Goal: Transaction & Acquisition: Obtain resource

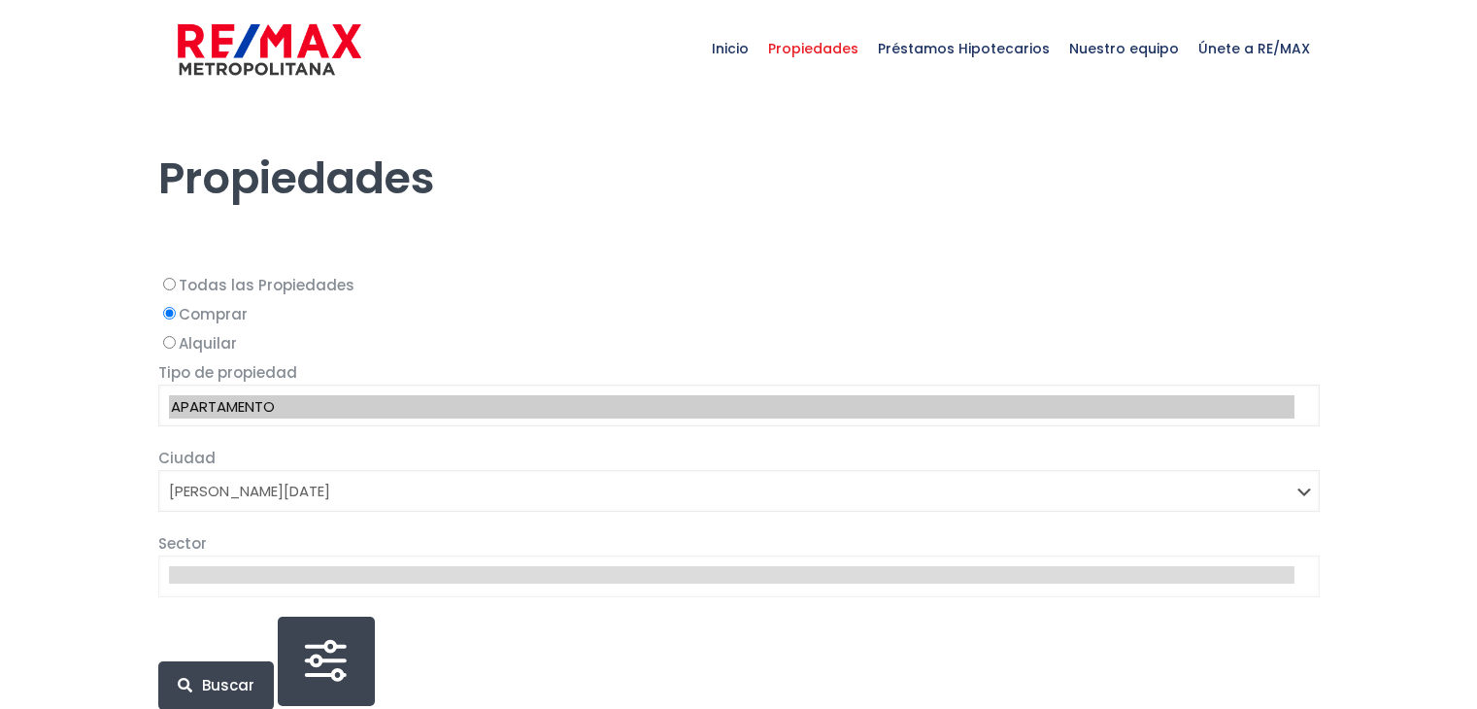
select select "1"
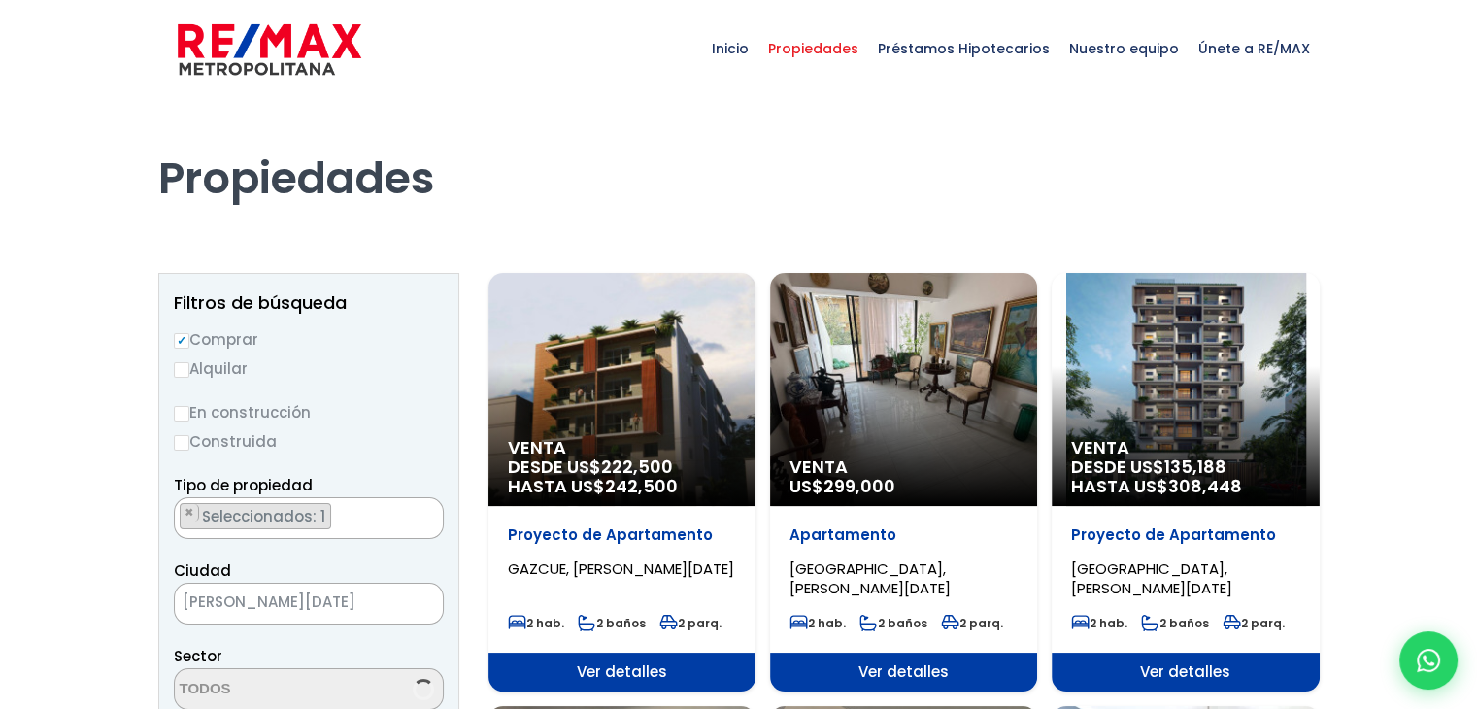
select select "150"
click at [176, 370] on input "Alquilar" at bounding box center [182, 370] width 16 height 16
radio input "true"
click at [330, 515] on ul "× Seleccionados: 1" at bounding box center [297, 519] width 244 height 42
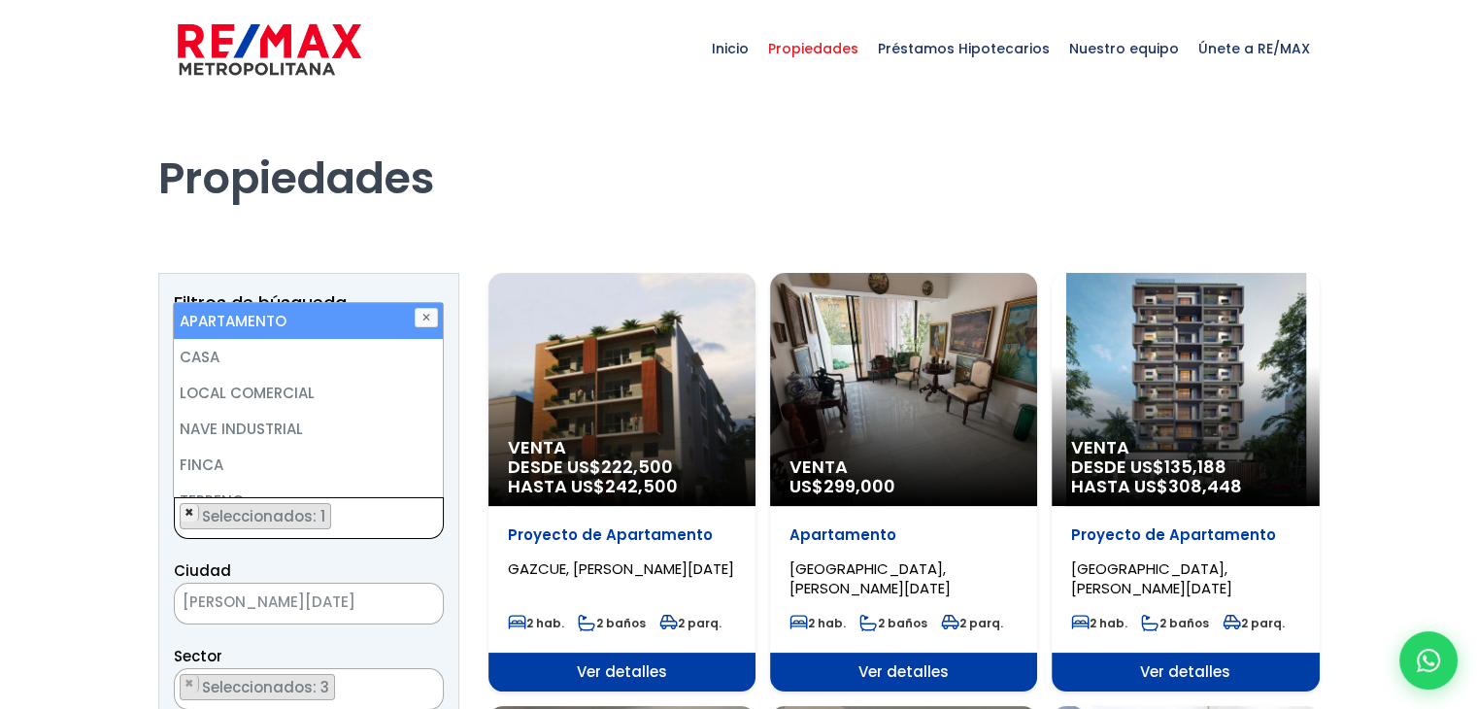
click at [190, 513] on span "×" at bounding box center [190, 512] width 10 height 17
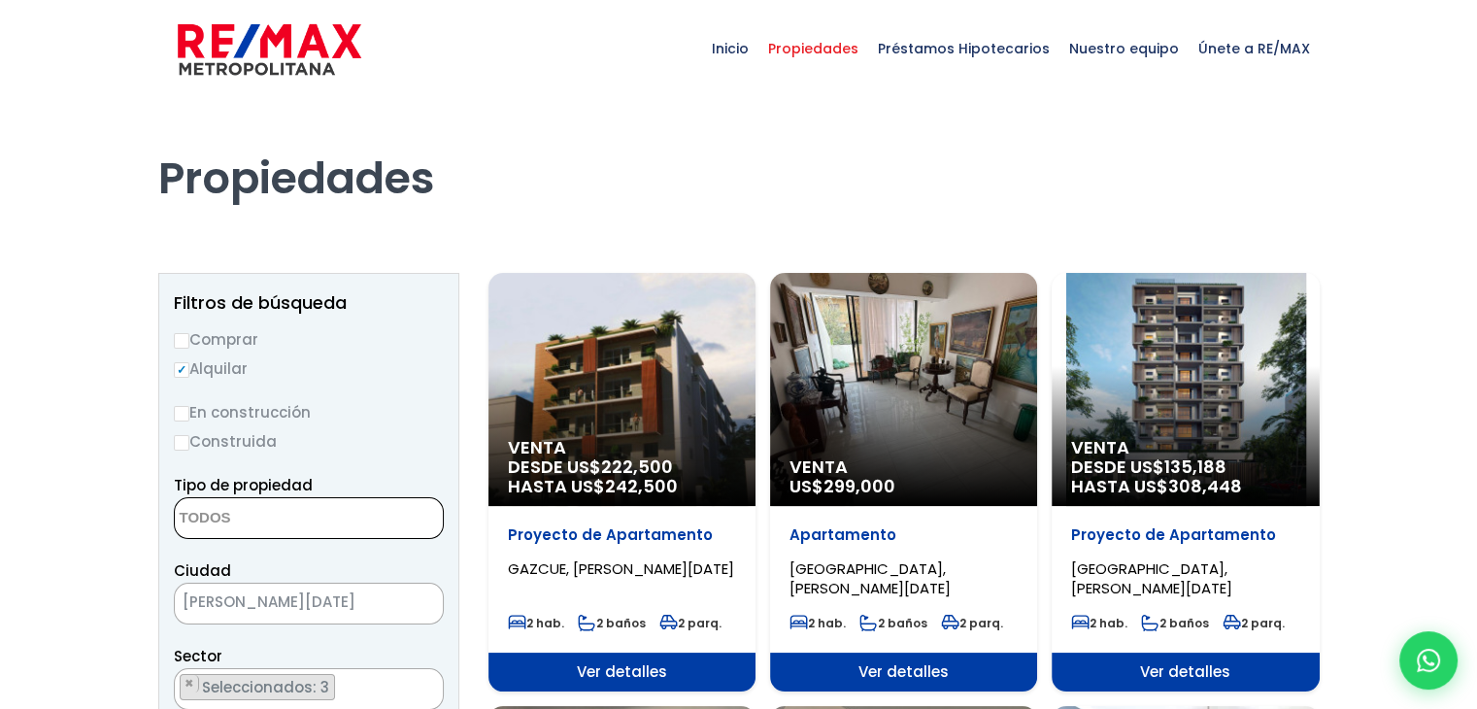
click at [271, 534] on textarea "Search" at bounding box center [269, 519] width 188 height 42
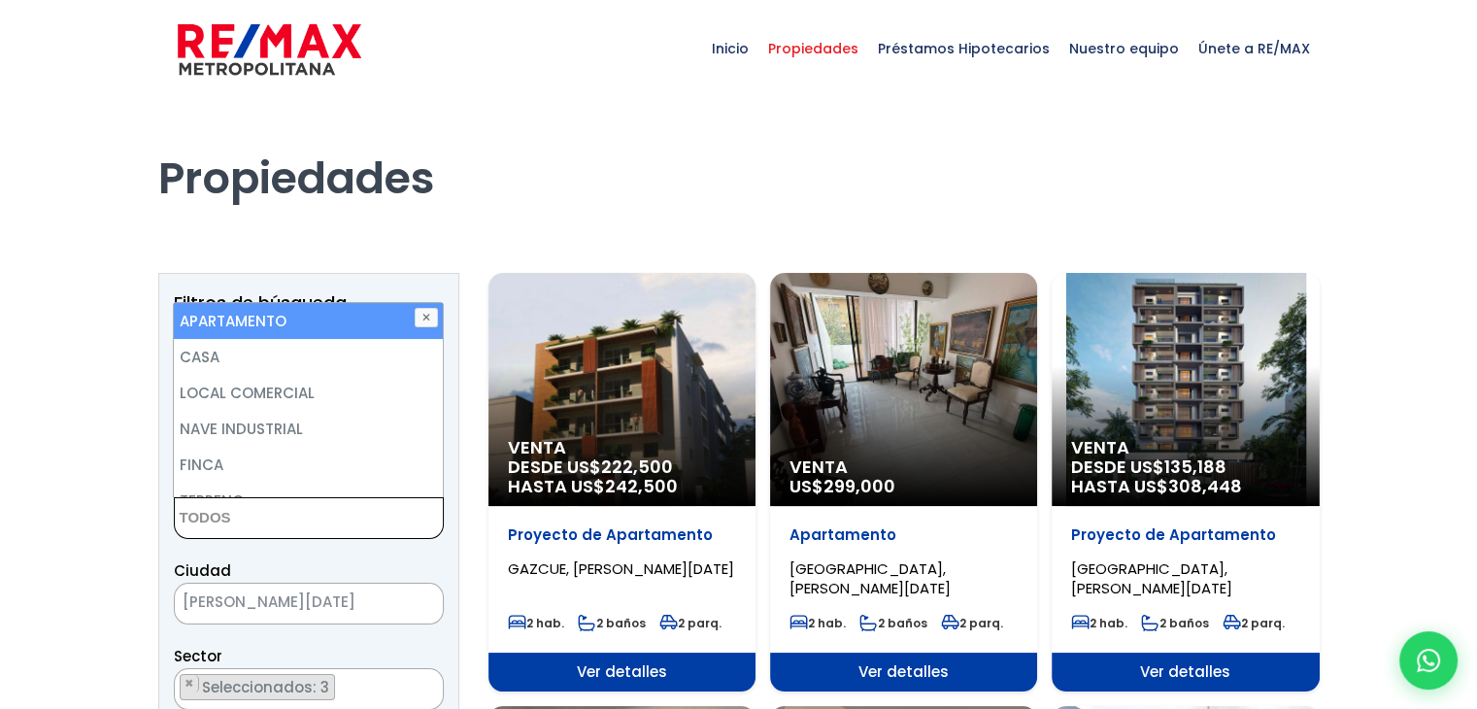
click at [290, 317] on li "APARTAMENTO" at bounding box center [308, 321] width 268 height 36
select select "apartment"
click at [290, 317] on li "APARTAMENTO" at bounding box center [308, 321] width 268 height 36
select select
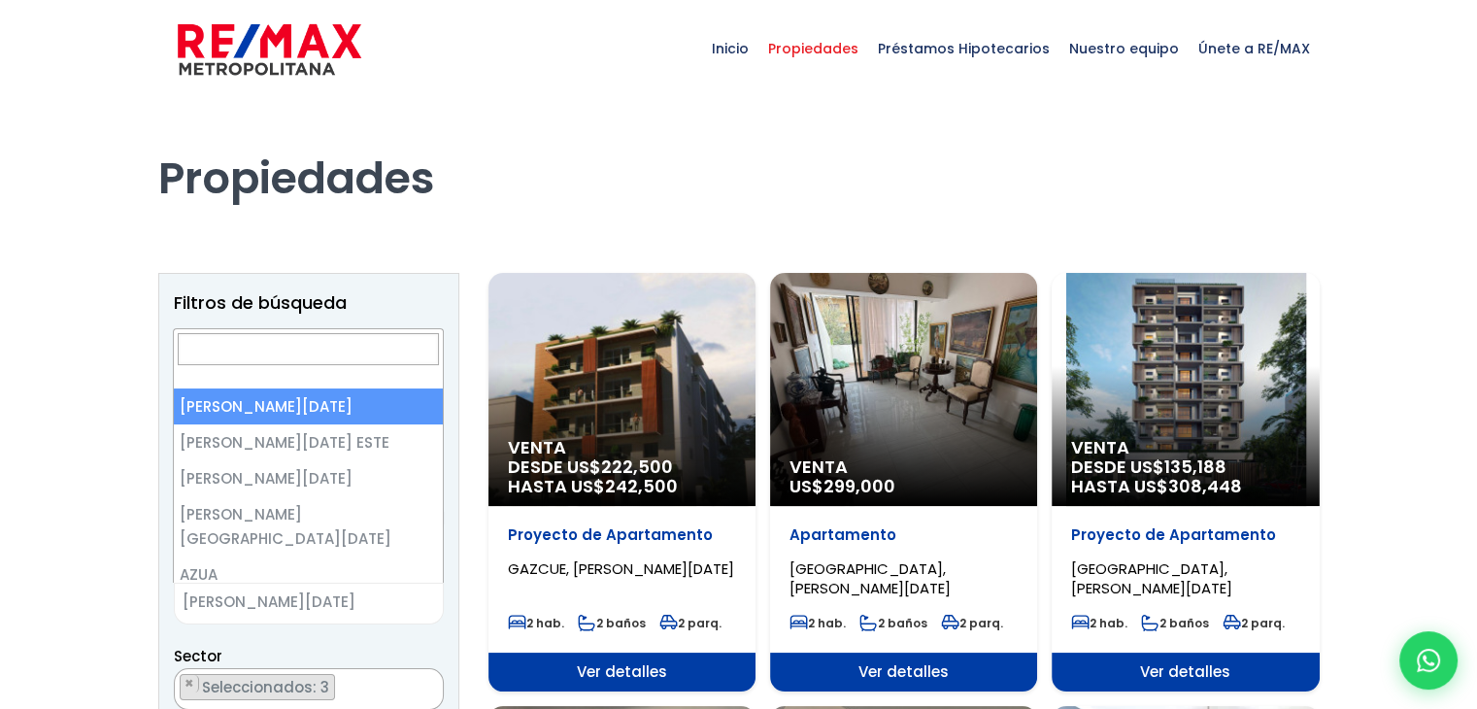
click at [383, 589] on span "[PERSON_NAME][DATE]" at bounding box center [285, 602] width 220 height 27
select select
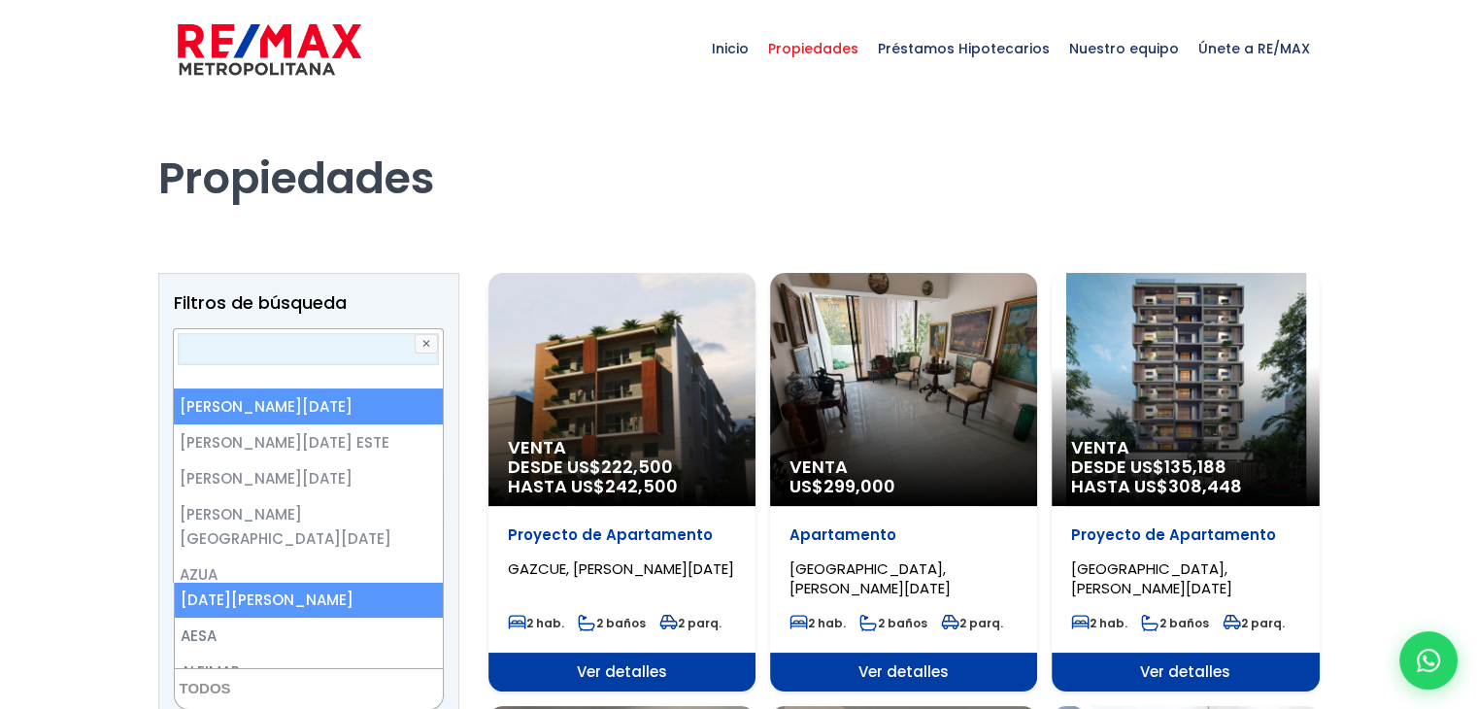
click at [323, 354] on input "Search" at bounding box center [308, 349] width 260 height 32
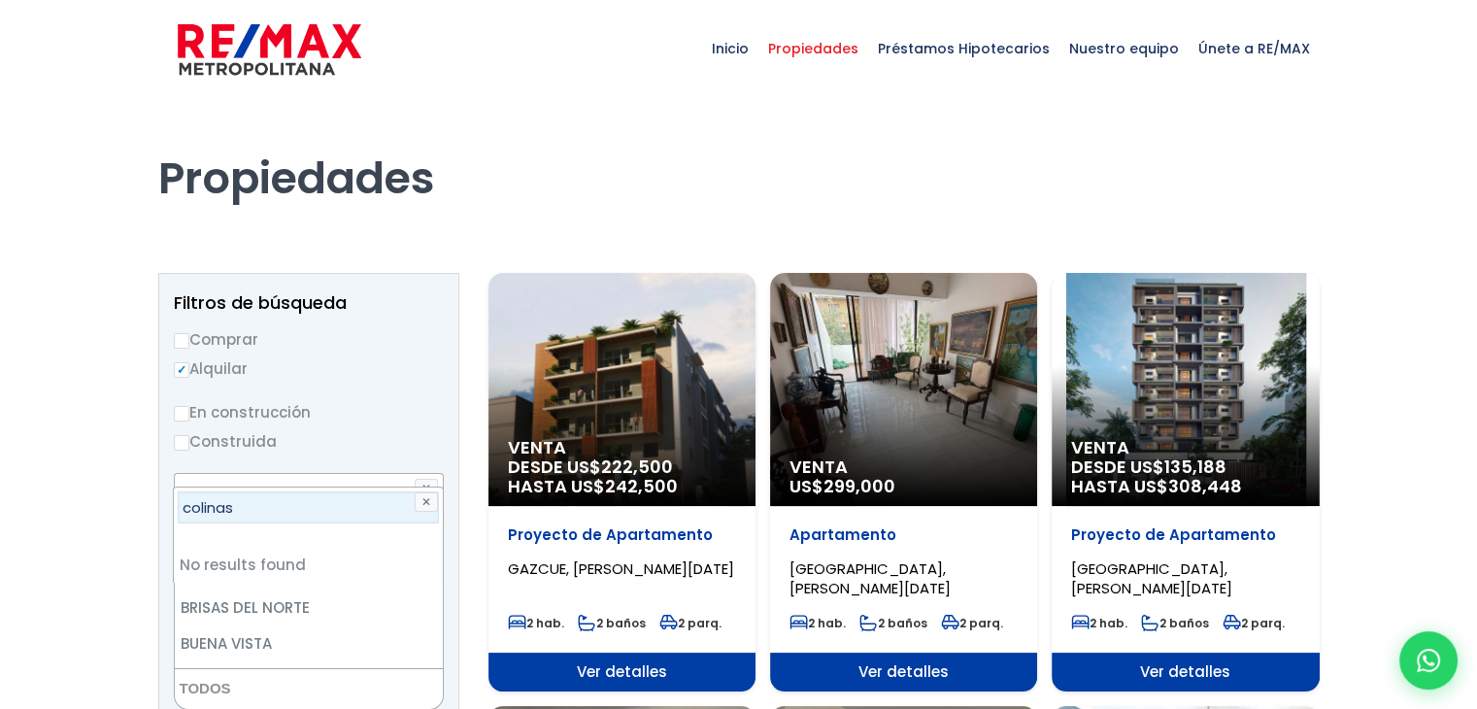
scroll to position [738, 0]
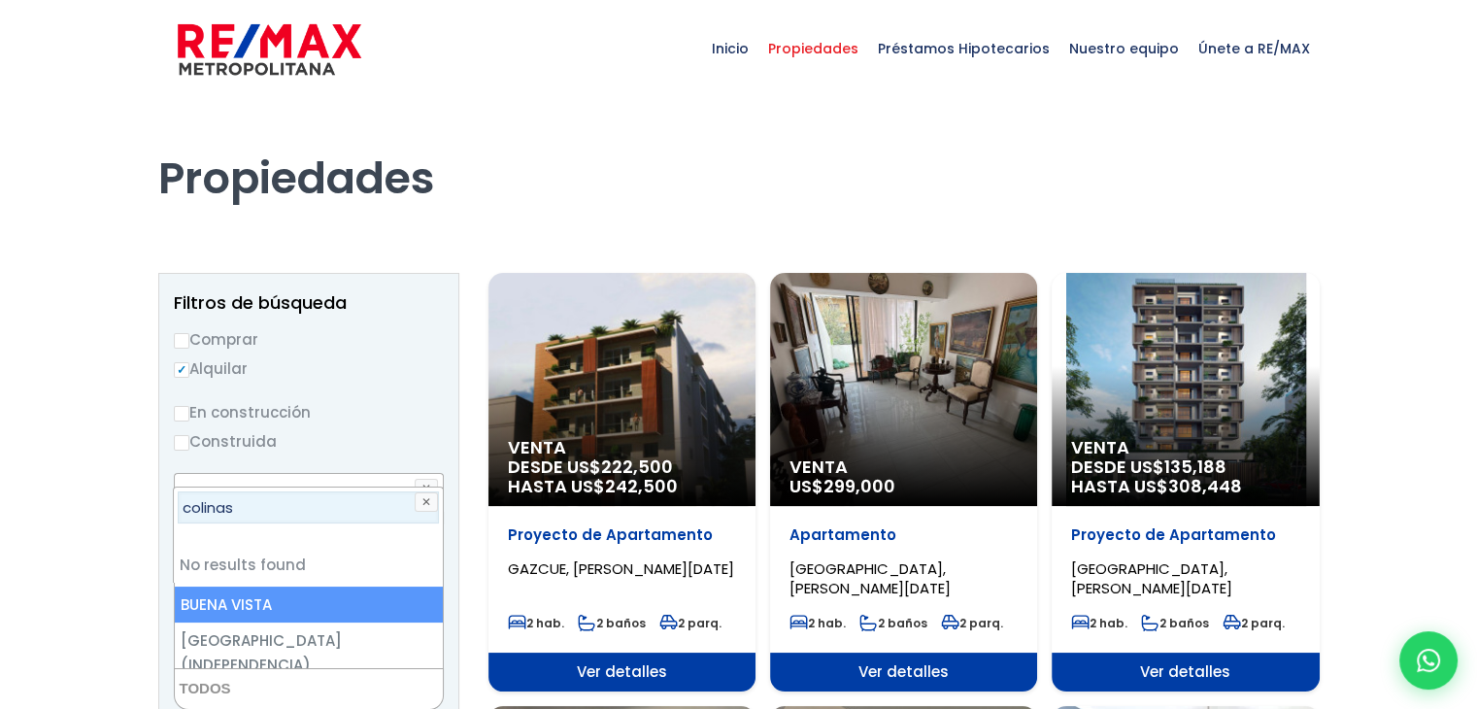
type input "colinas"
click at [272, 553] on li "No results found" at bounding box center [308, 565] width 268 height 36
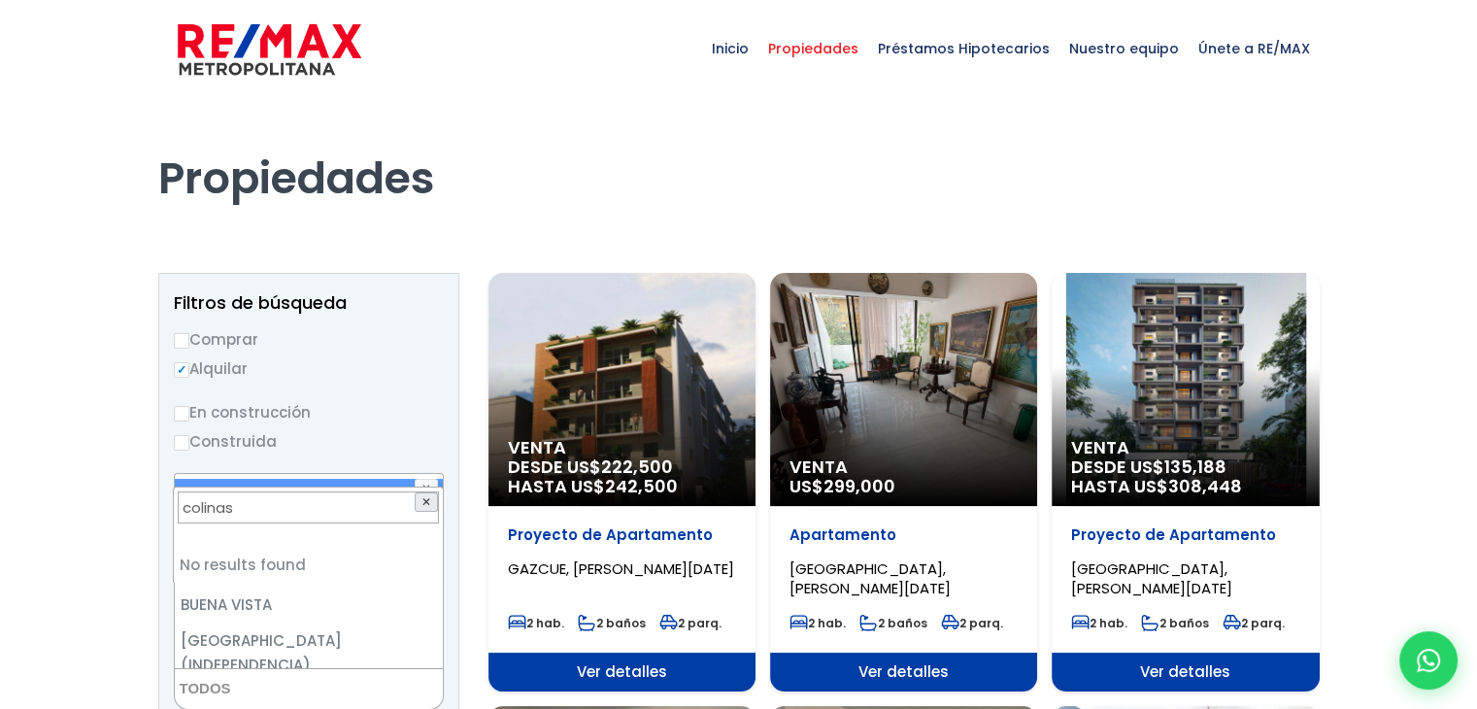
click at [426, 502] on button "✕" at bounding box center [426, 501] width 23 height 19
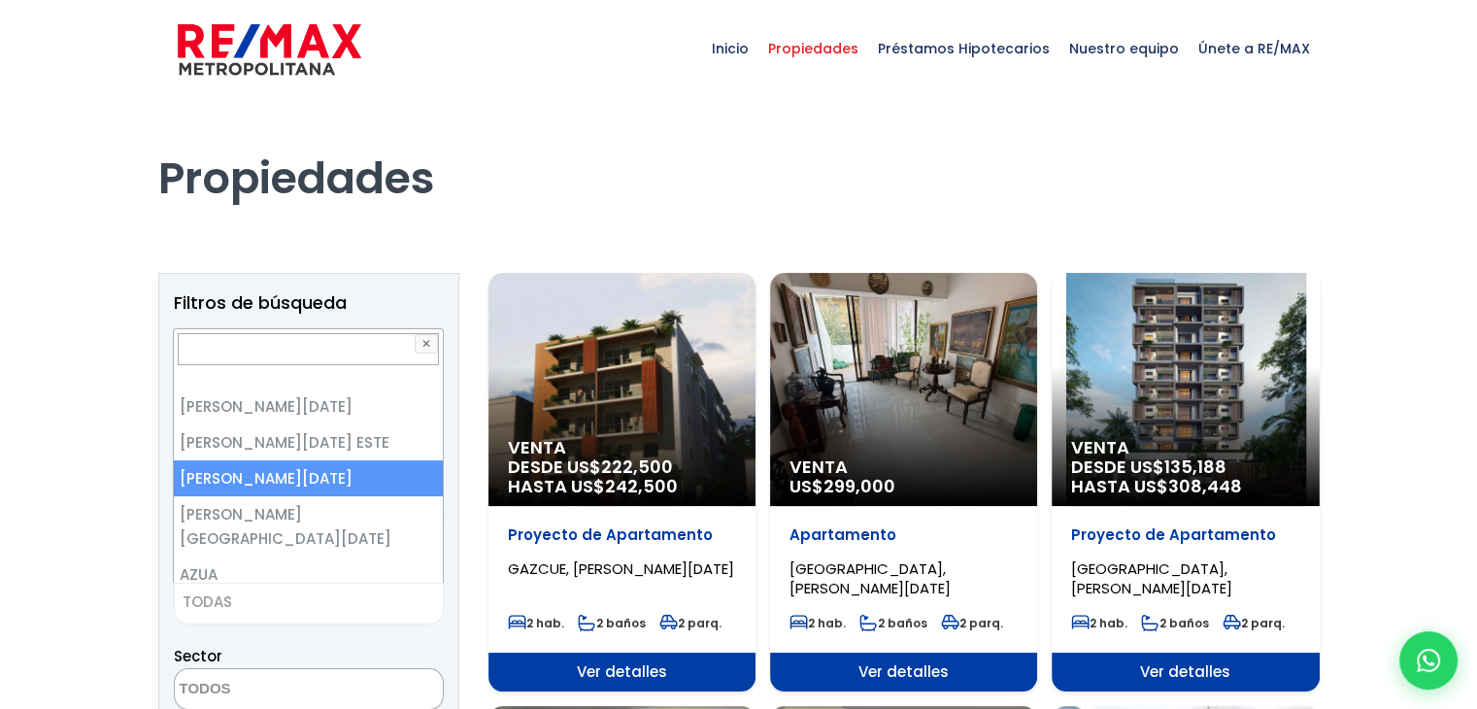
select select "149"
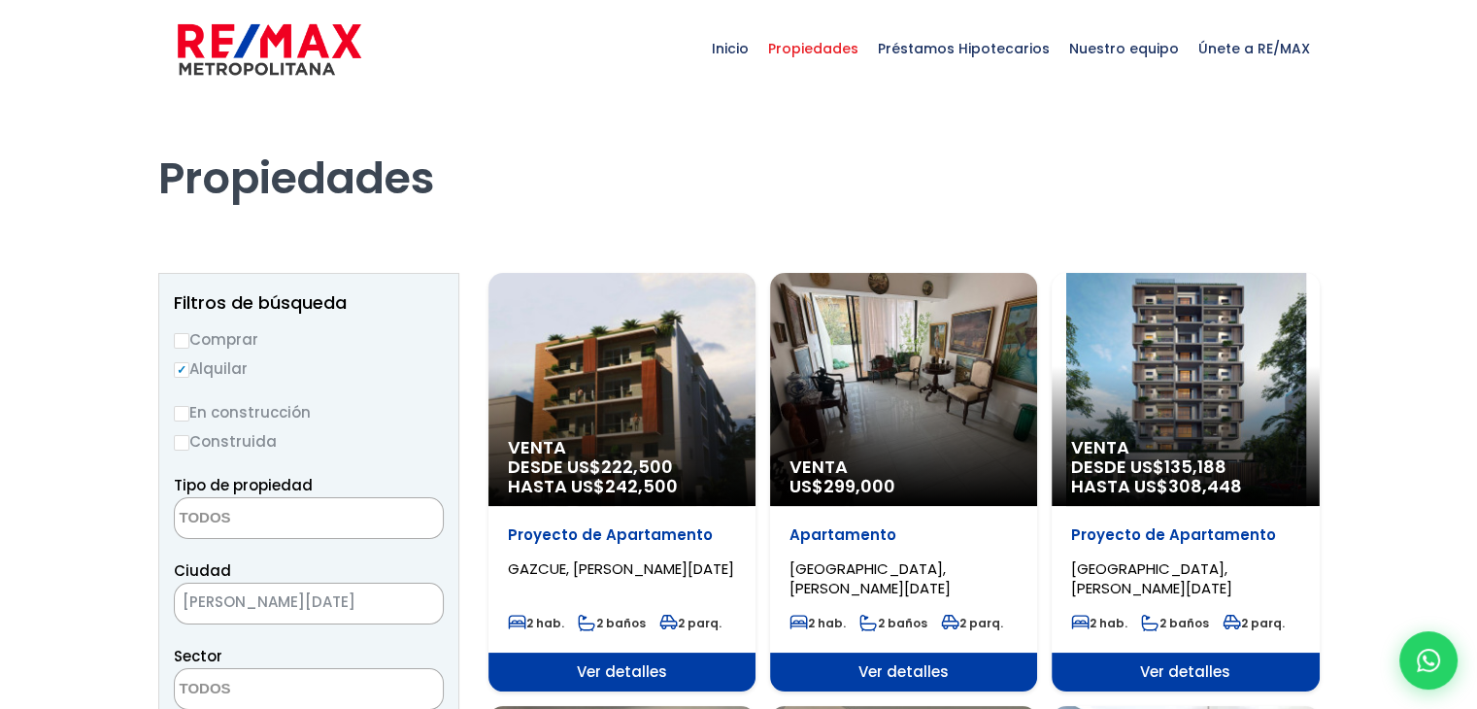
scroll to position [2184, 0]
click at [395, 682] on span at bounding box center [309, 689] width 270 height 42
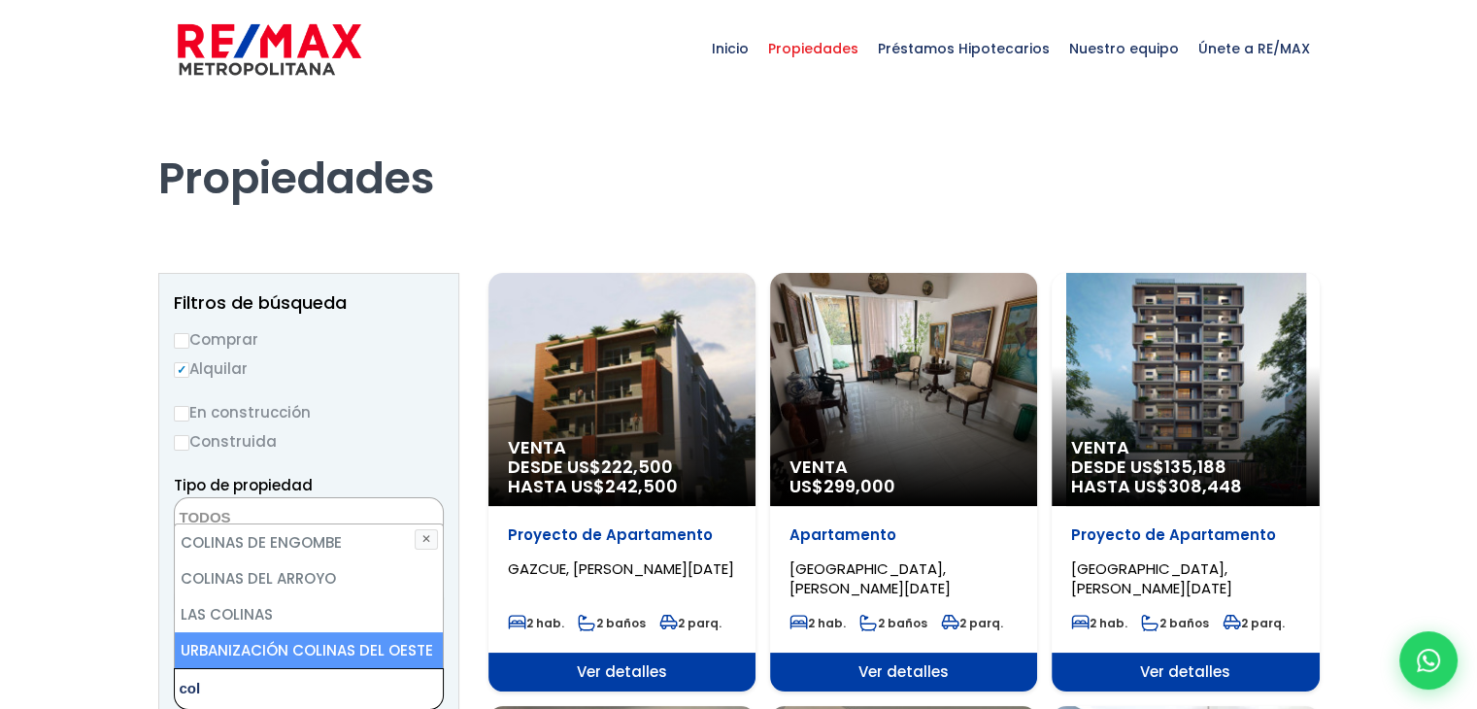
type textarea "col"
click at [363, 650] on li "URBANIZACIÓN COLINAS DEL OESTE" at bounding box center [309, 650] width 268 height 36
drag, startPoint x: 363, startPoint y: 650, endPoint x: 369, endPoint y: 605, distance: 45.1
click at [369, 605] on ul "COLINAS DE ENGOMBE COLINAS [PERSON_NAME] LAS COLINAS URBANIZACIÓN COLINAS DEL O…" at bounding box center [309, 596] width 268 height 144
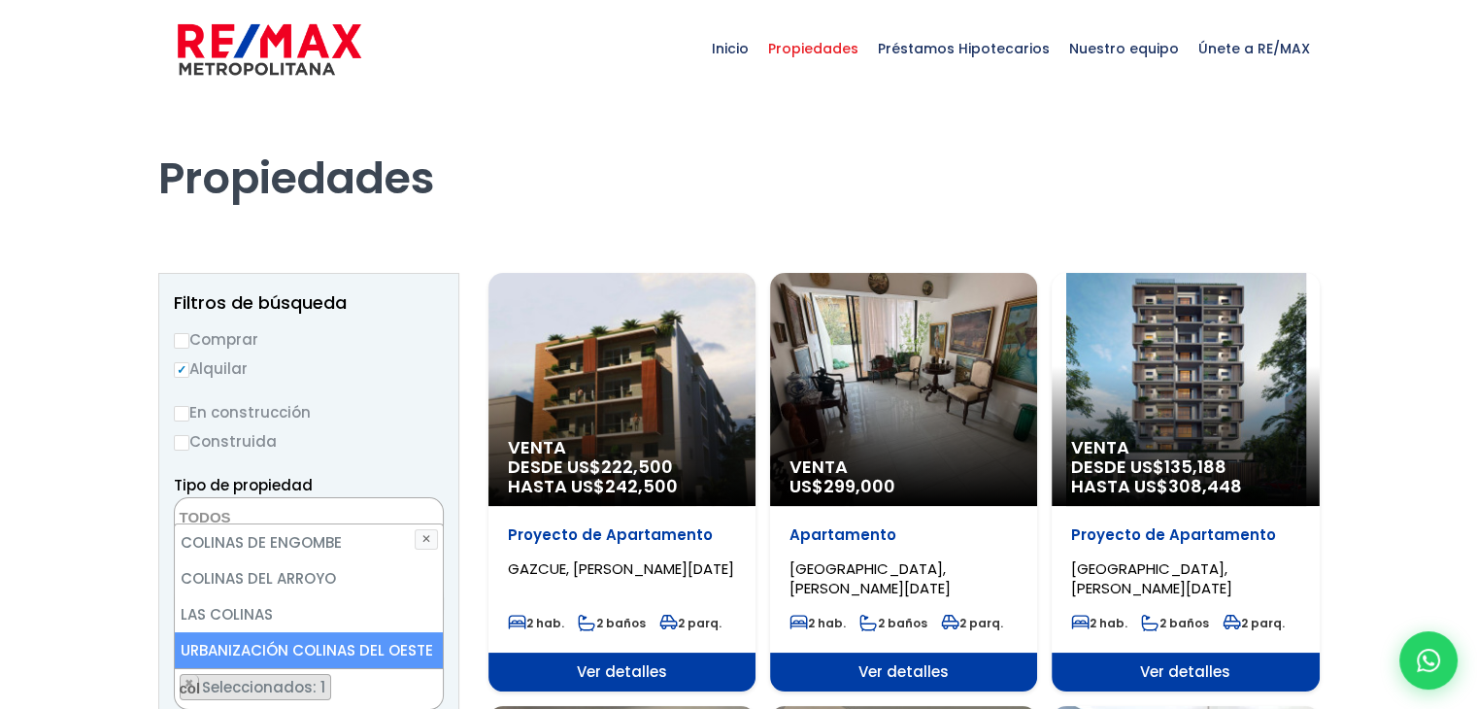
select select "13443"
click at [369, 640] on li "URBANIZACIÓN COLINAS DEL OESTE" at bounding box center [309, 650] width 268 height 36
click at [361, 651] on li "URBANIZACIÓN COLINAS DEL OESTE" at bounding box center [309, 650] width 268 height 36
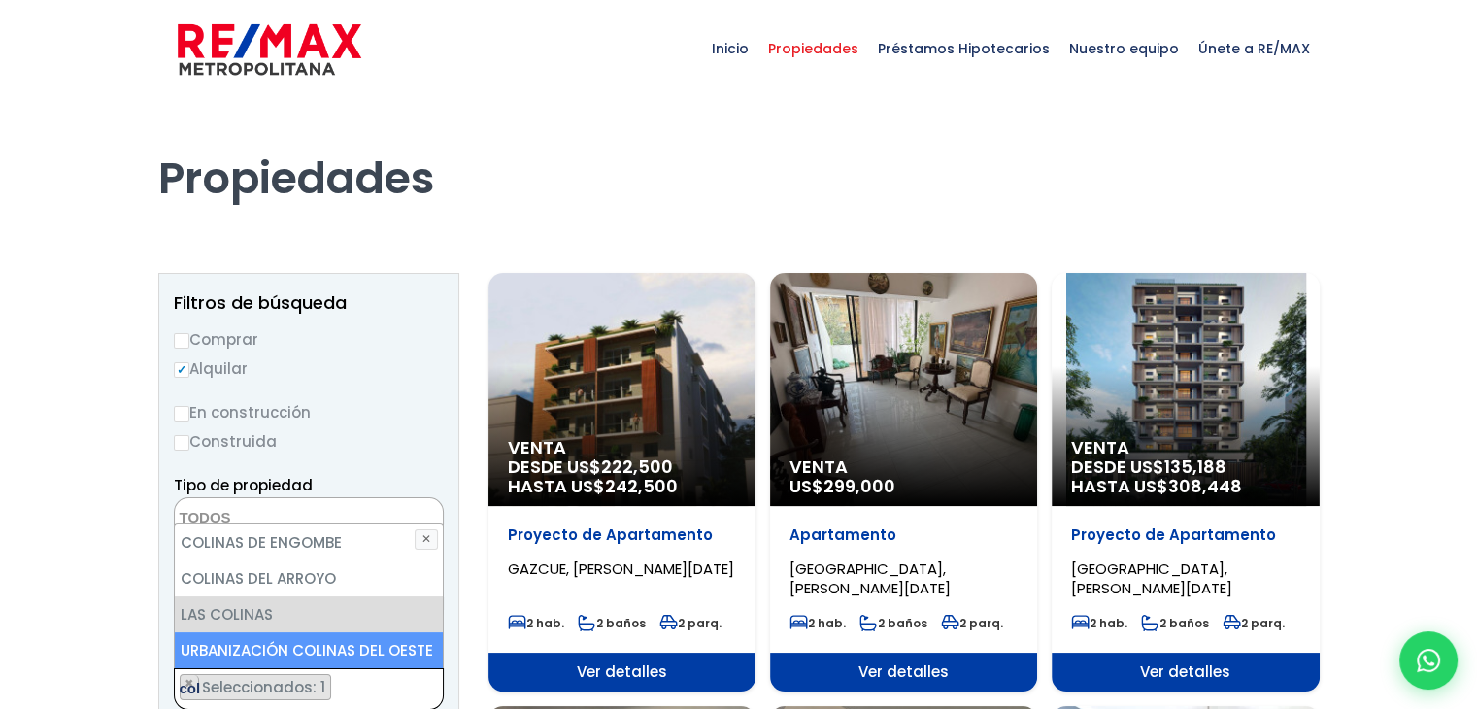
click at [339, 689] on ul "× Seleccionados: 1" at bounding box center [297, 690] width 244 height 42
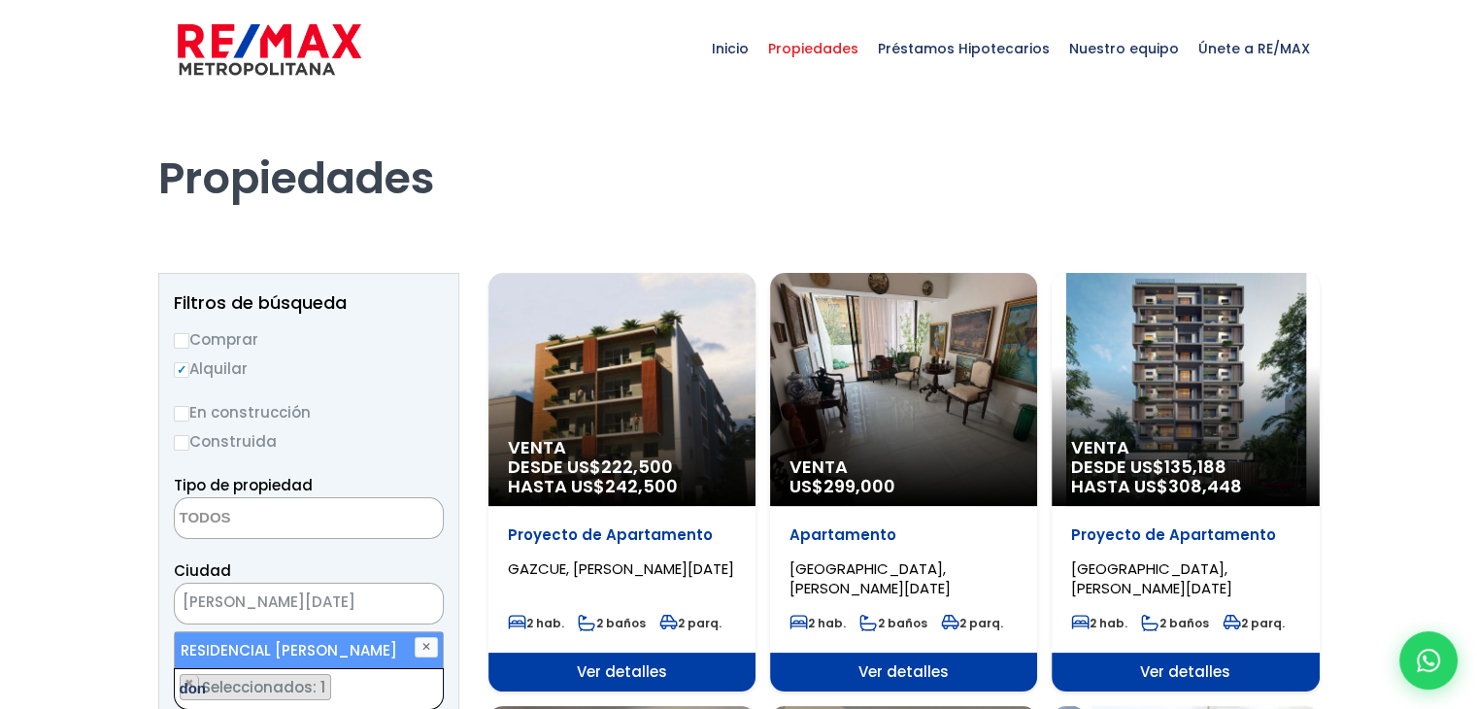
type textarea "don"
click at [339, 689] on ul "× Seleccionados: 1" at bounding box center [297, 690] width 244 height 42
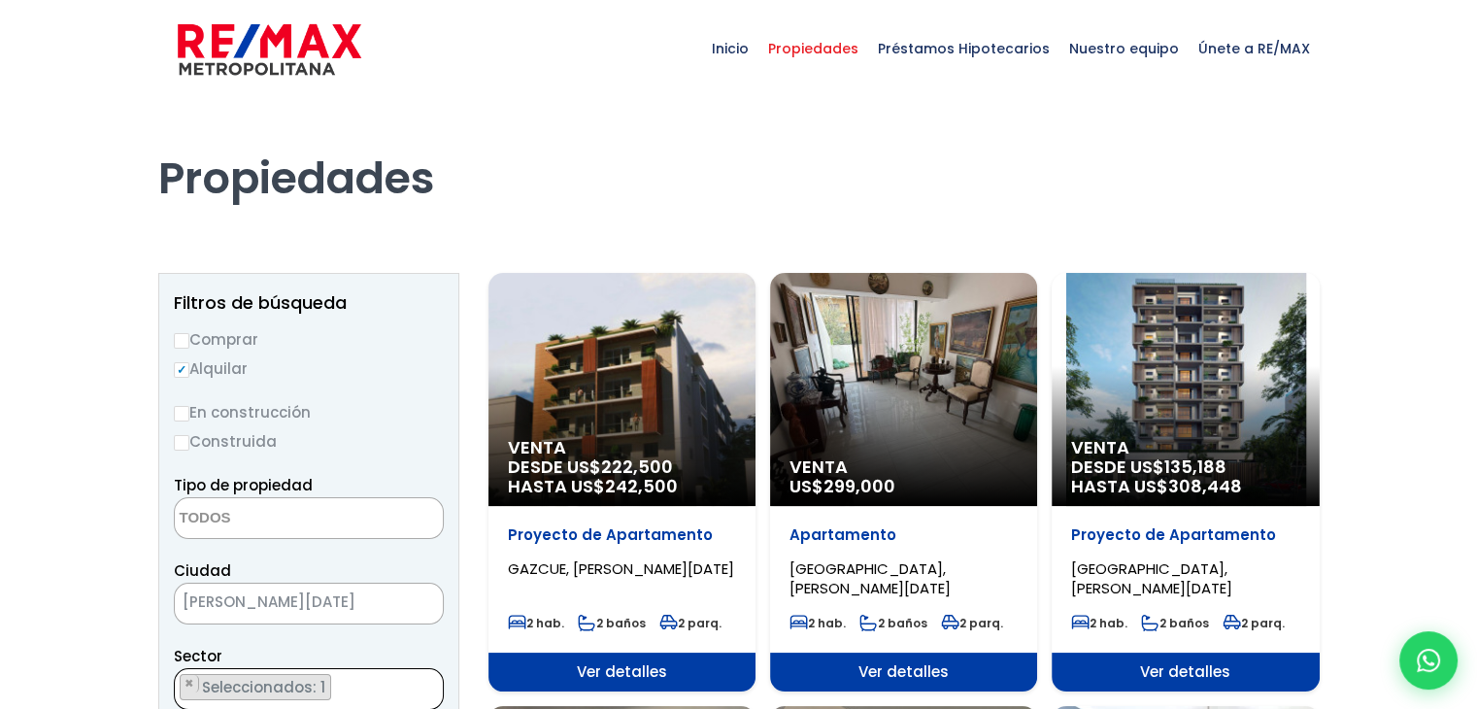
click at [338, 686] on ul "× Seleccionados: 1" at bounding box center [297, 690] width 244 height 42
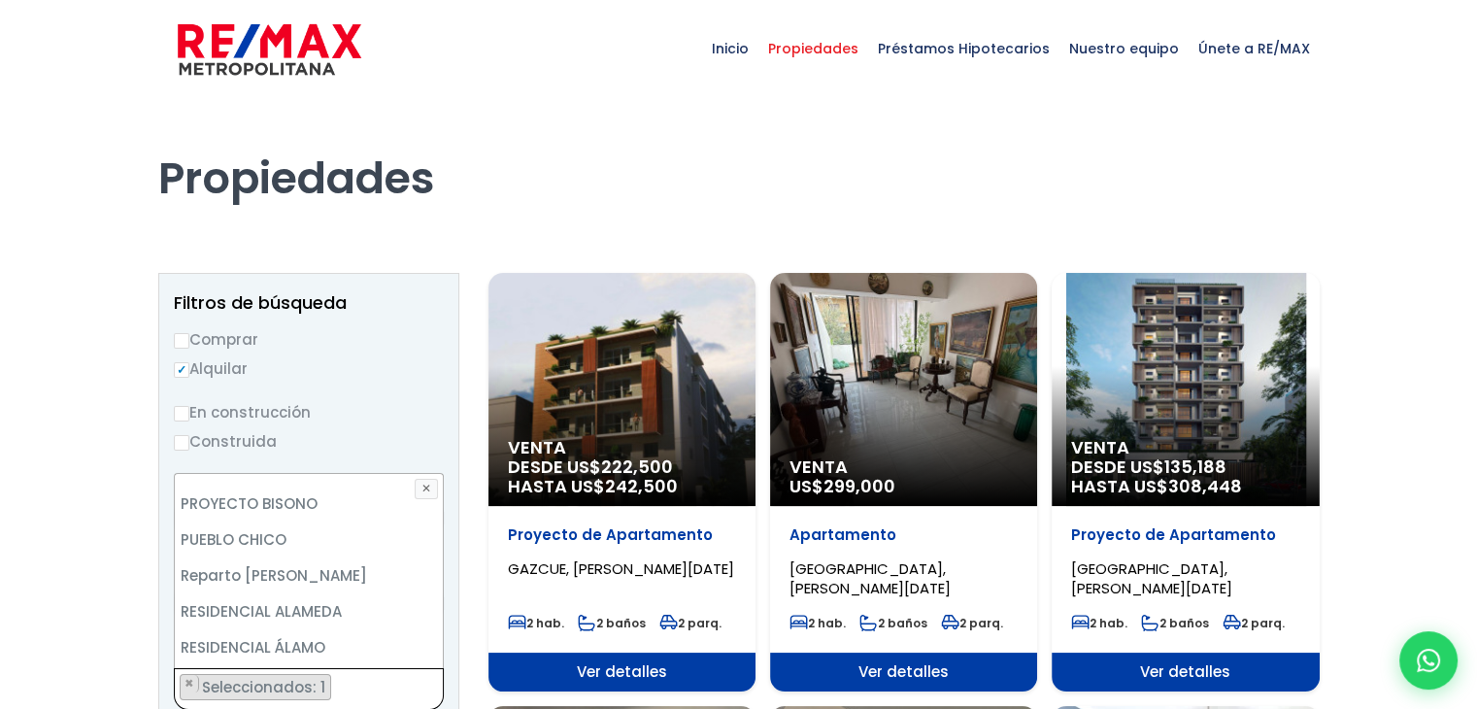
scroll to position [2377, 0]
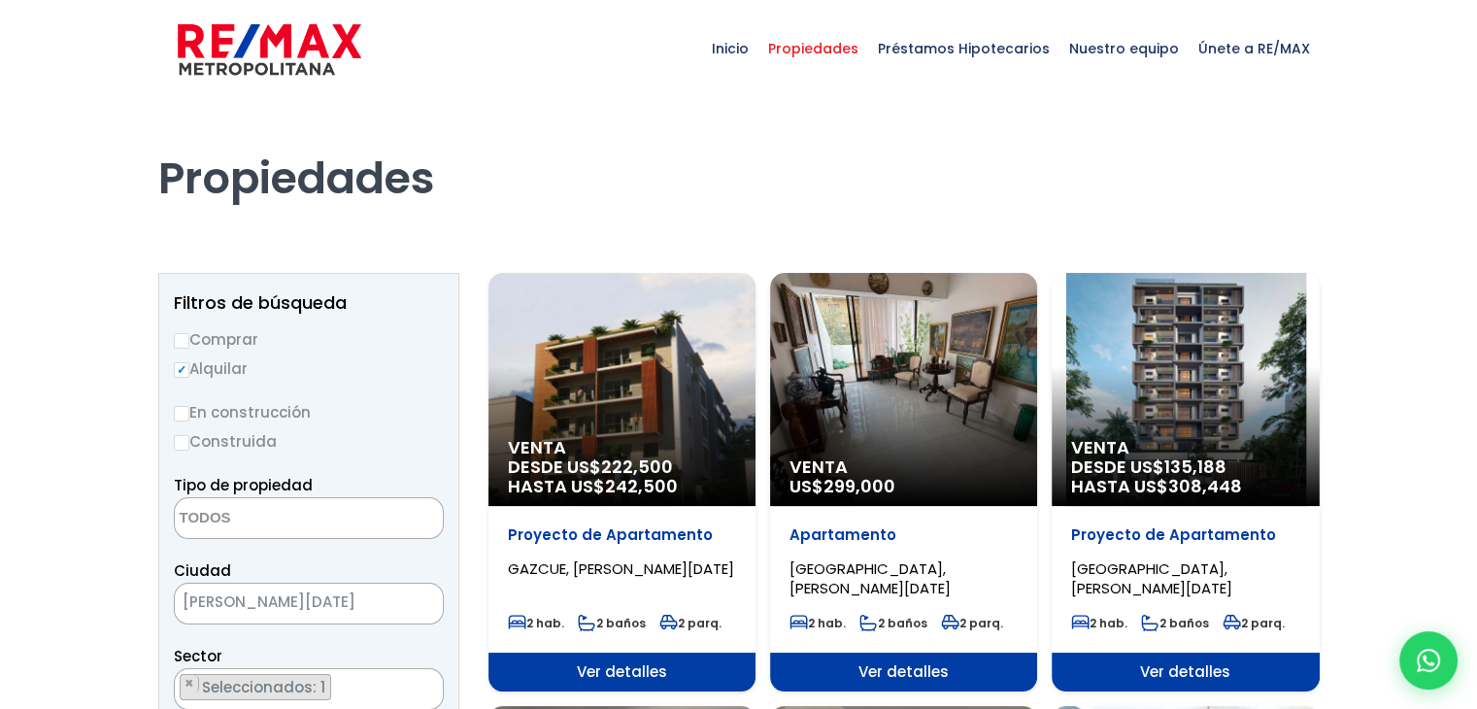
click at [490, 191] on h1 "Propiedades" at bounding box center [739, 151] width 1162 height 107
click at [372, 688] on ul "× Seleccionados: 1" at bounding box center [297, 690] width 244 height 42
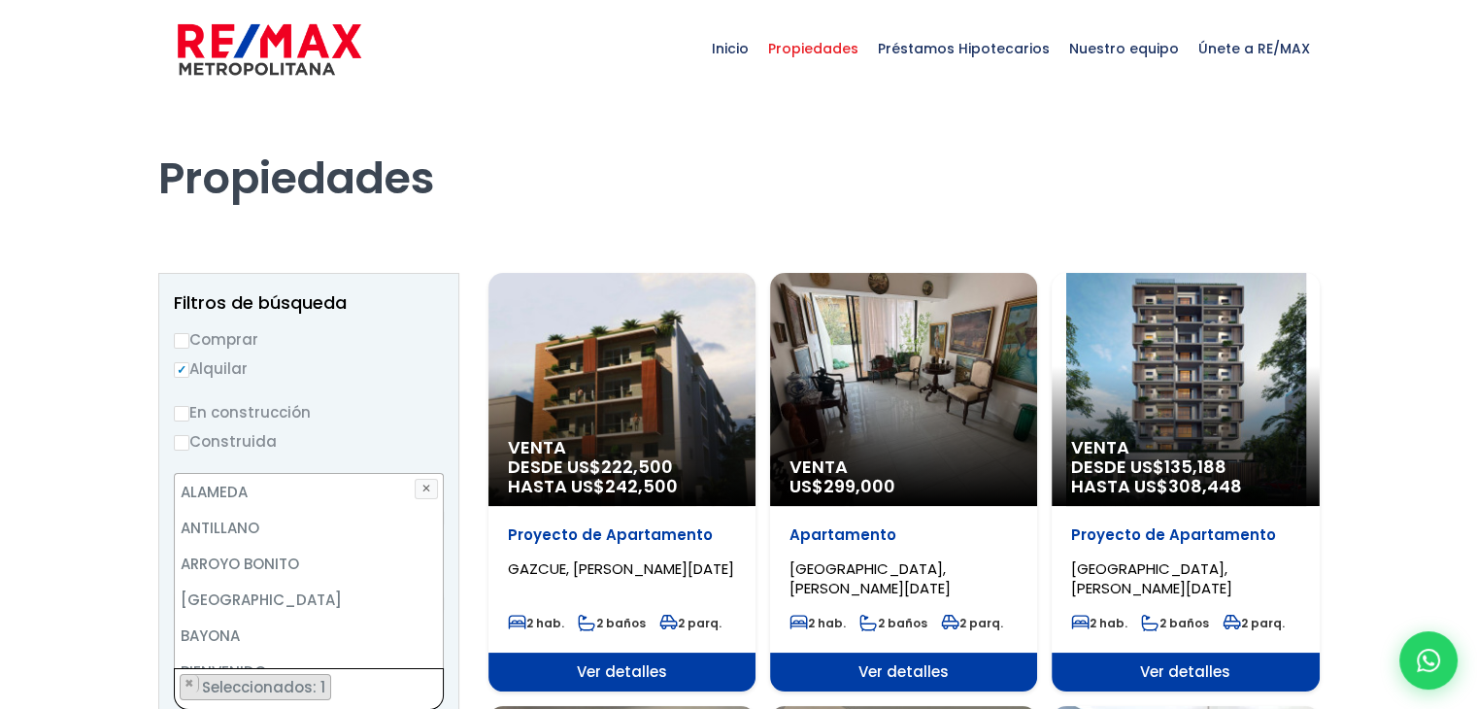
scroll to position [1677, 0]
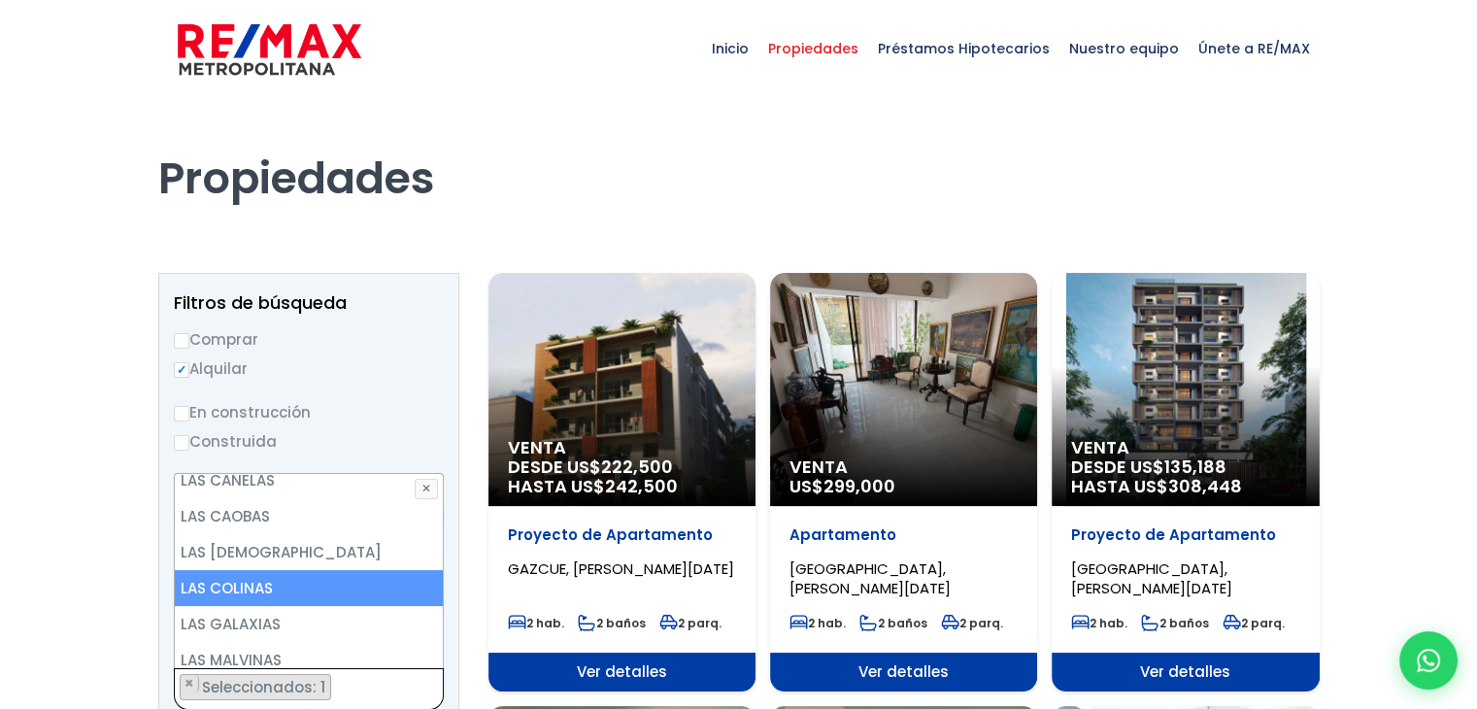
click at [372, 688] on ul "× Seleccionados: 1" at bounding box center [297, 690] width 244 height 42
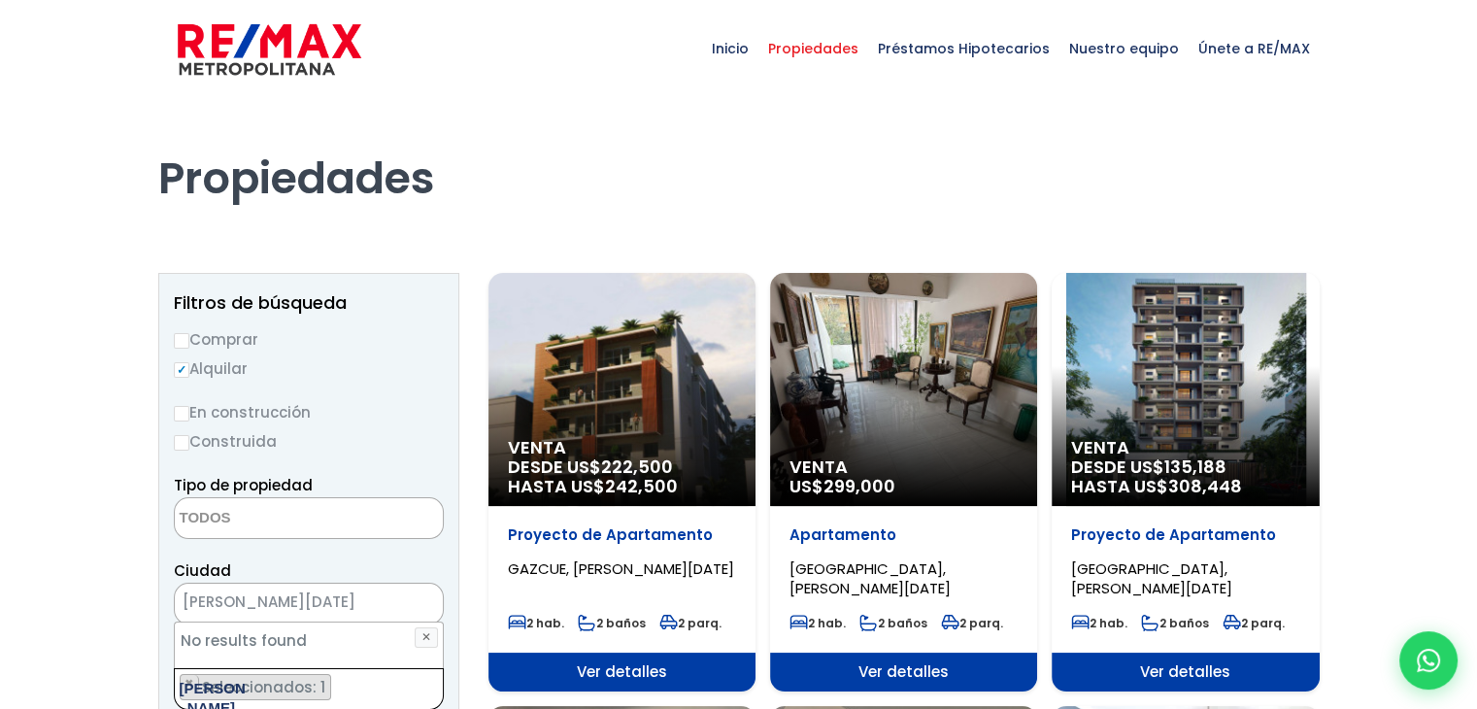
type textarea "[PERSON_NAME]"
click at [372, 688] on ul "× Seleccionados: 1" at bounding box center [297, 690] width 244 height 42
click at [266, 525] on textarea "Search" at bounding box center [269, 519] width 188 height 42
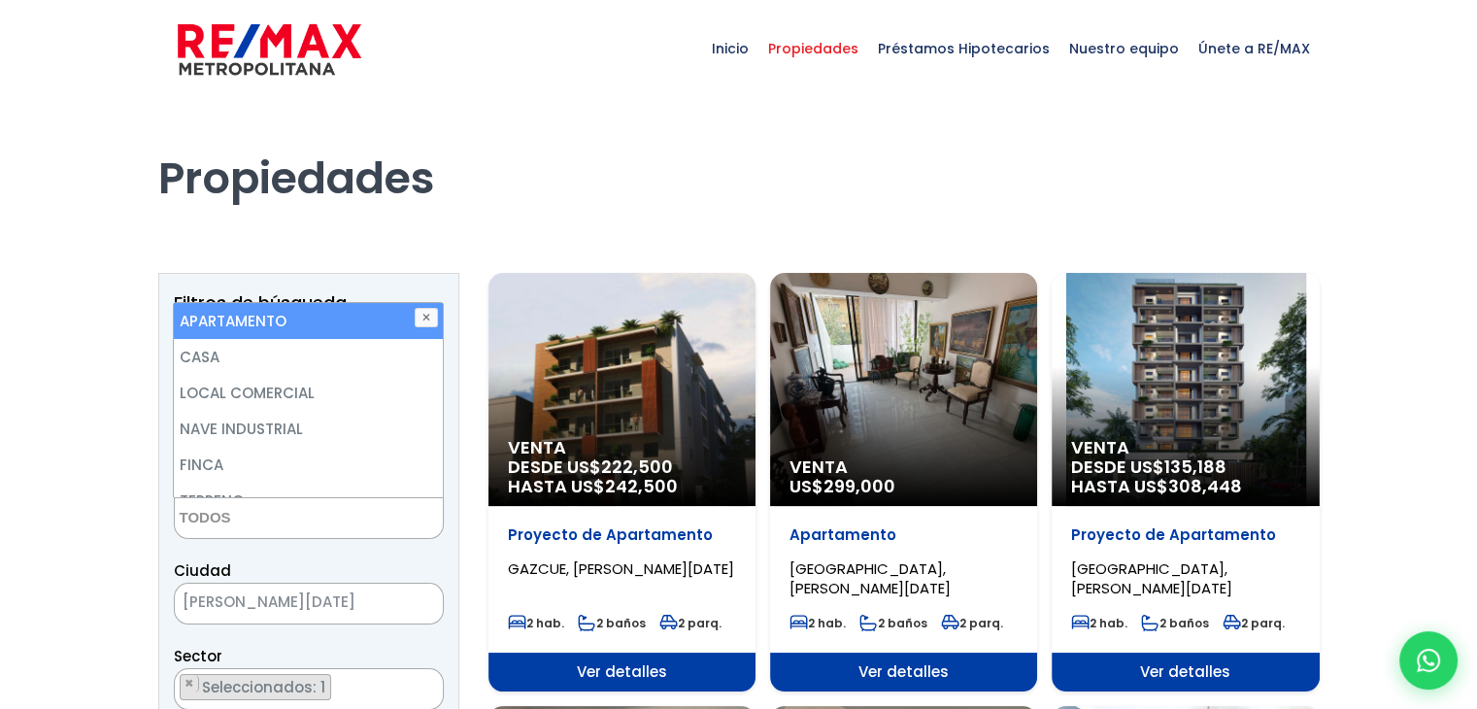
click at [266, 321] on li "APARTAMENTO" at bounding box center [308, 321] width 268 height 36
select select "apartment"
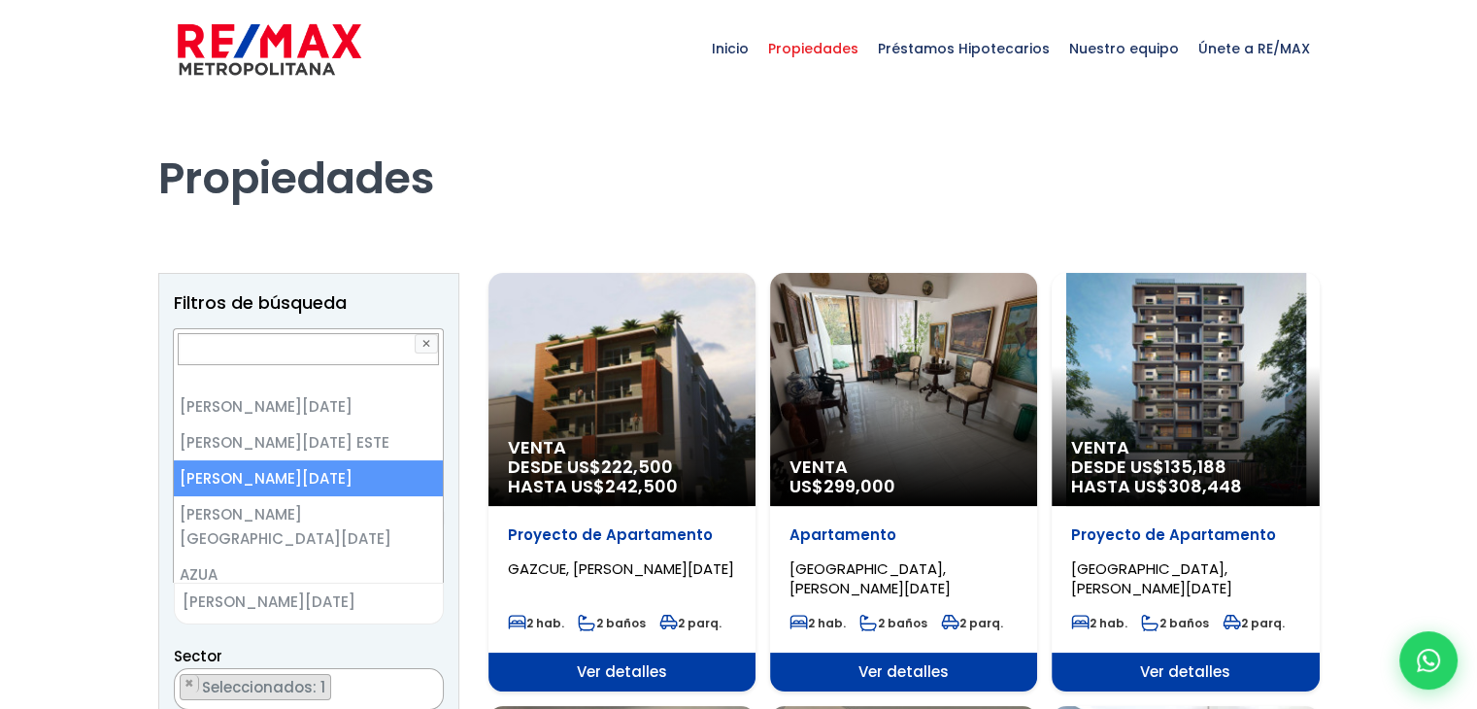
click at [379, 586] on span "× [PERSON_NAME][DATE]" at bounding box center [309, 604] width 270 height 42
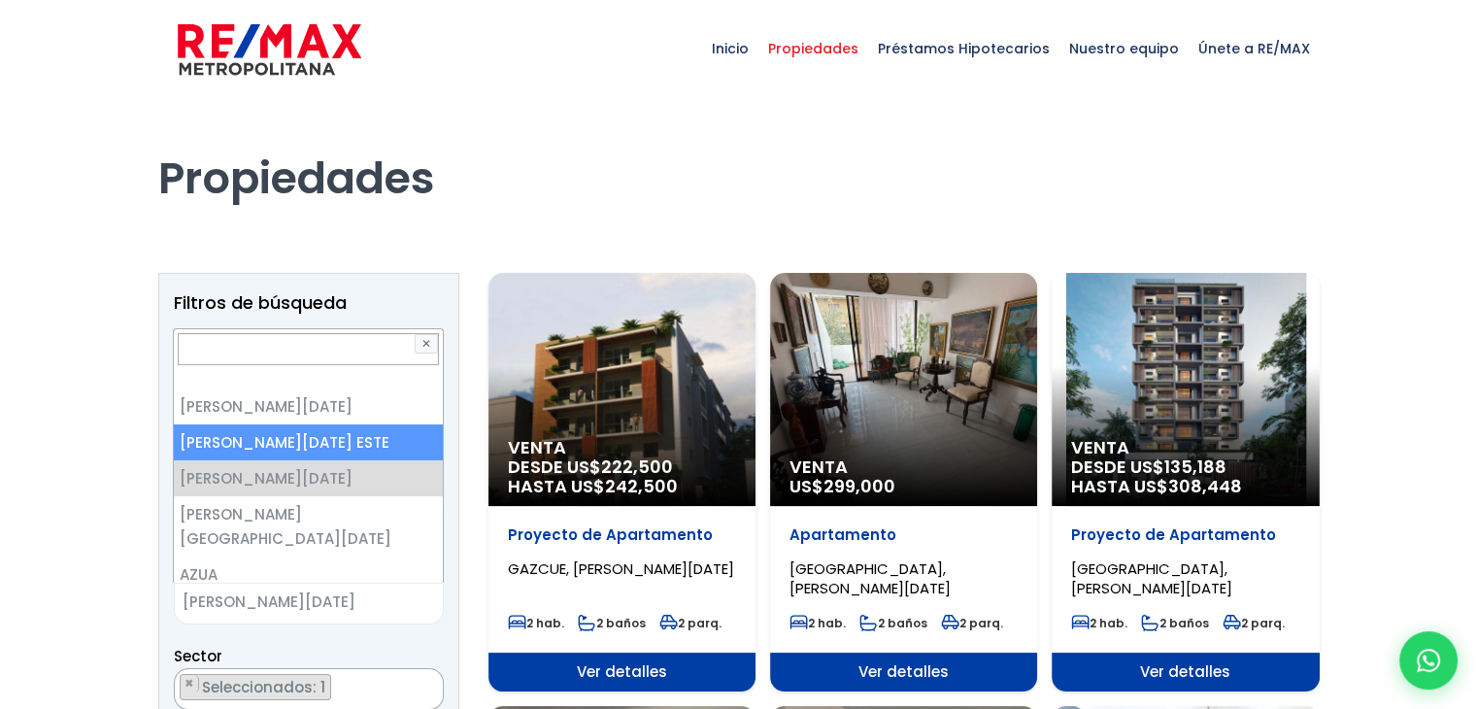
select select "148"
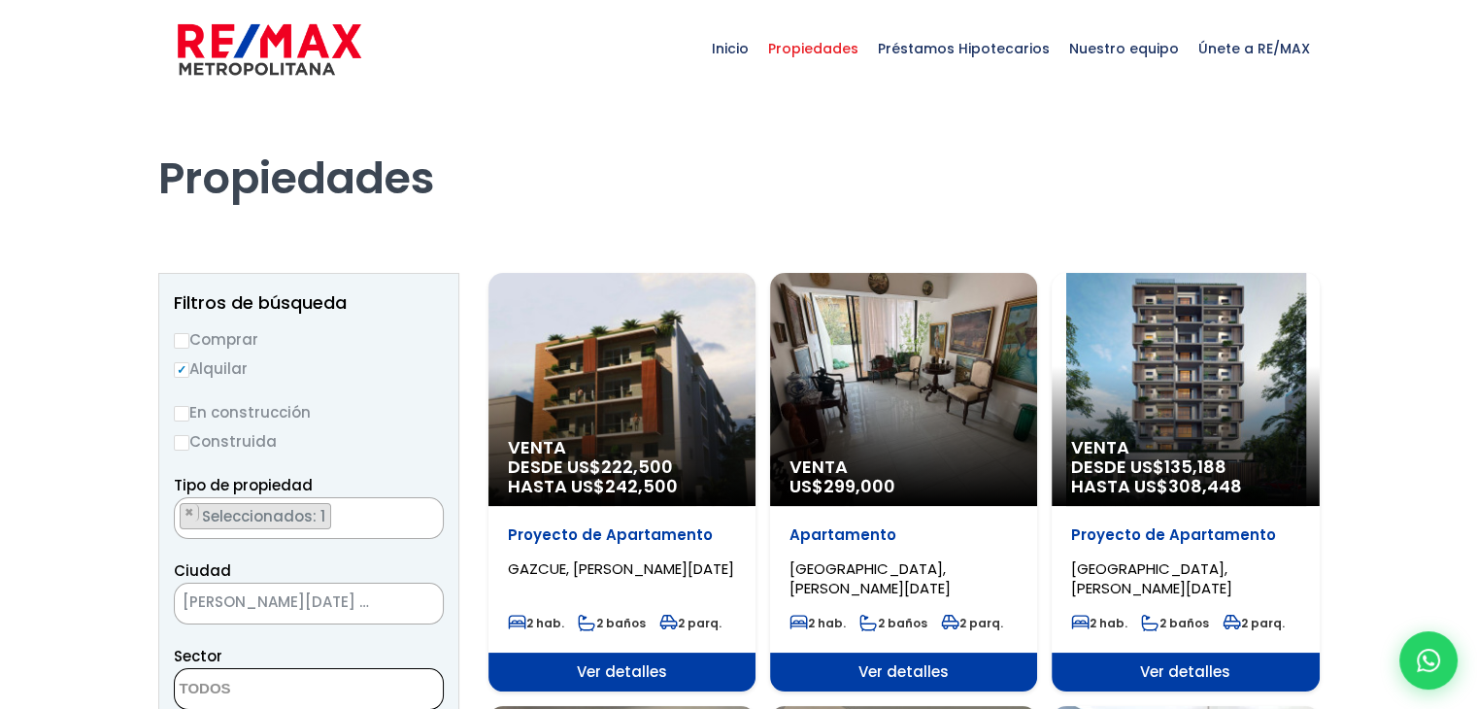
click at [424, 690] on span at bounding box center [309, 689] width 270 height 42
type textarea "[PERSON_NAME]"
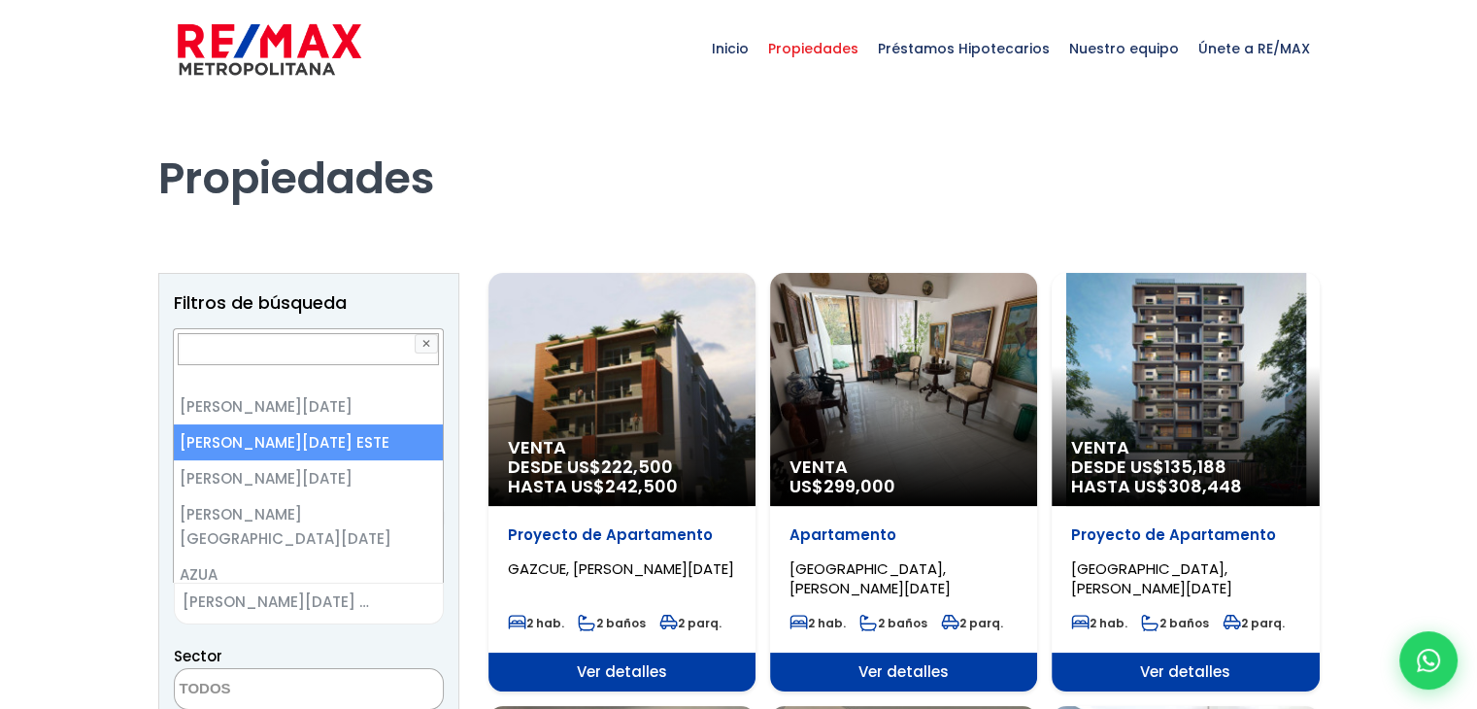
click at [373, 605] on span "[PERSON_NAME][DATE] ESTE" at bounding box center [285, 602] width 220 height 27
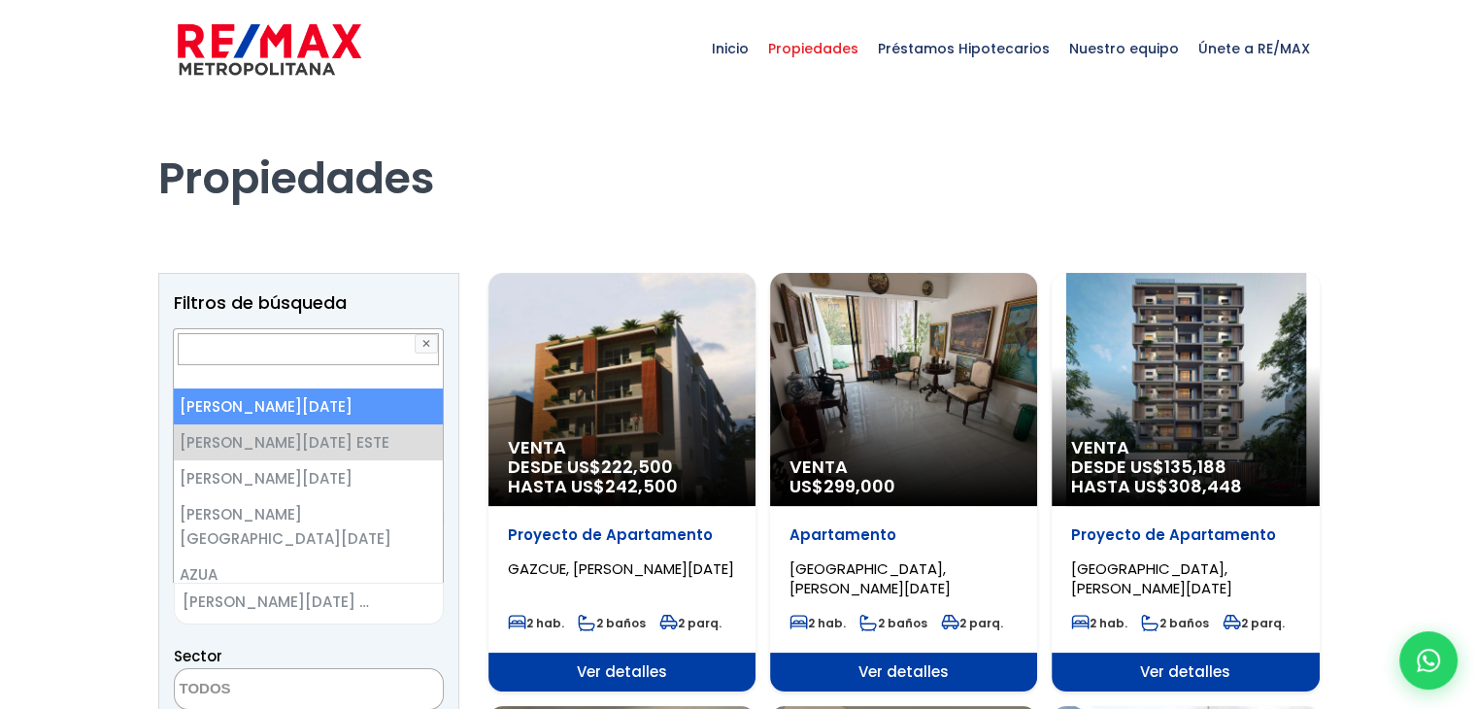
select select "1"
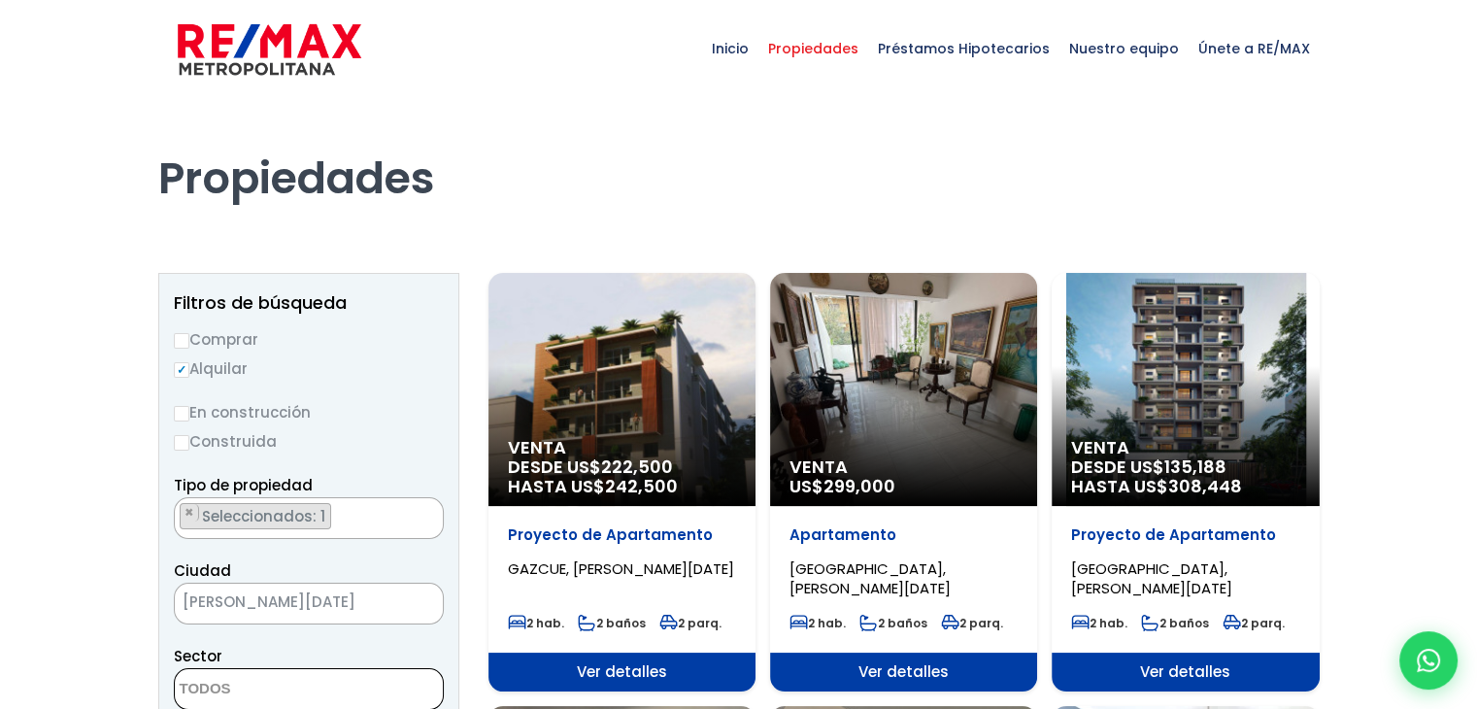
click at [304, 685] on textarea "Search" at bounding box center [269, 690] width 188 height 42
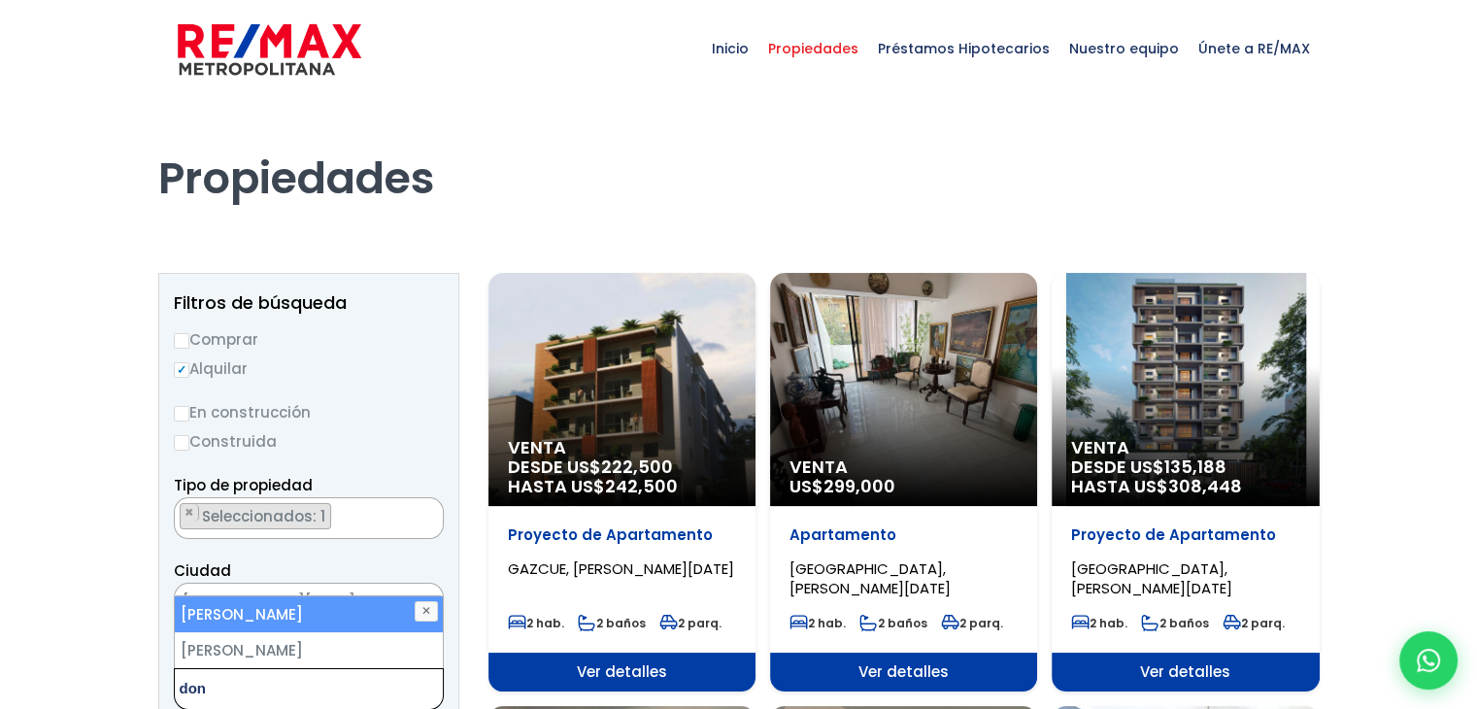
type textarea "don"
click at [297, 629] on li "[PERSON_NAME]" at bounding box center [309, 614] width 268 height 36
select select "29"
click at [295, 614] on li "[PERSON_NAME]" at bounding box center [309, 614] width 268 height 36
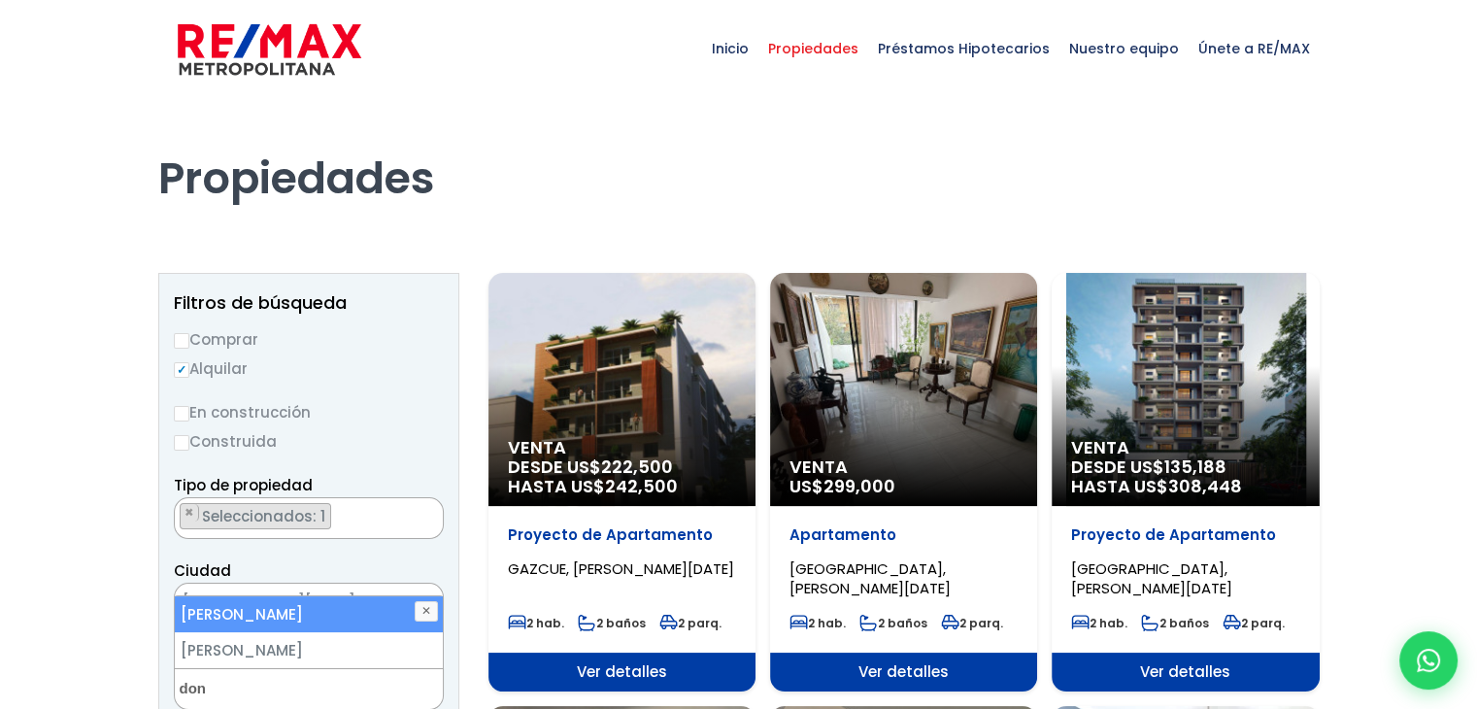
click at [385, 615] on li "[PERSON_NAME]" at bounding box center [309, 614] width 268 height 36
select select "29"
click at [385, 615] on li "[PERSON_NAME]" at bounding box center [309, 614] width 268 height 36
select select
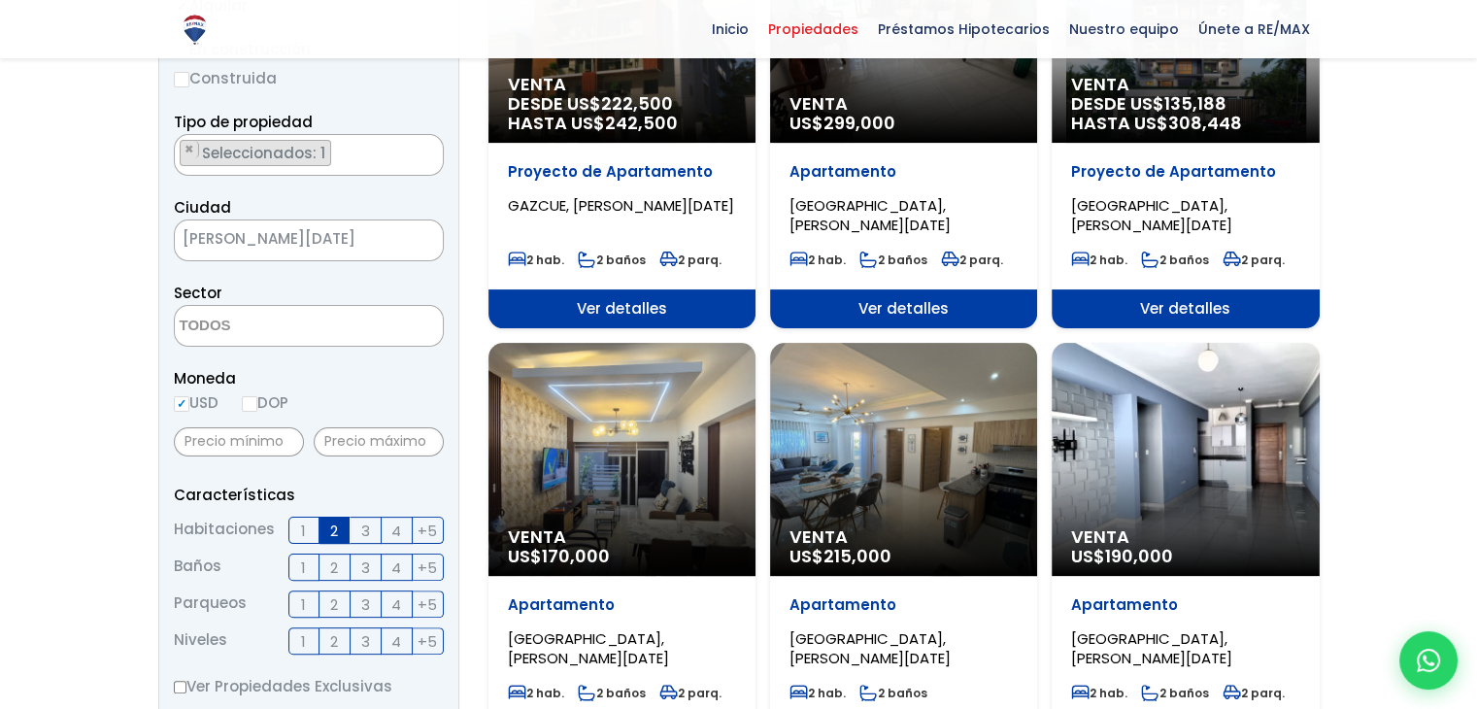
scroll to position [375, 0]
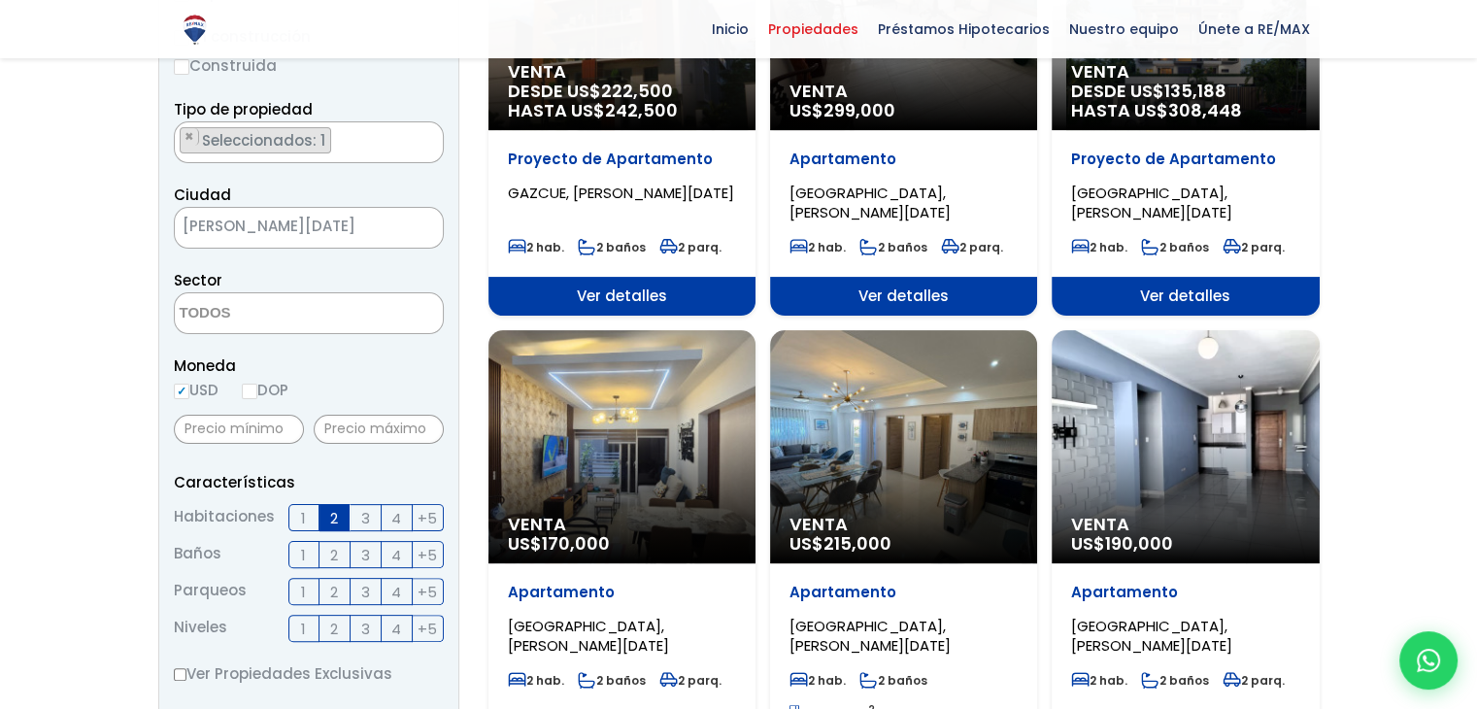
click at [363, 518] on span "3" at bounding box center [365, 518] width 9 height 24
click at [0, 0] on input "3" at bounding box center [0, 0] width 0 height 0
click at [374, 321] on span at bounding box center [309, 313] width 270 height 42
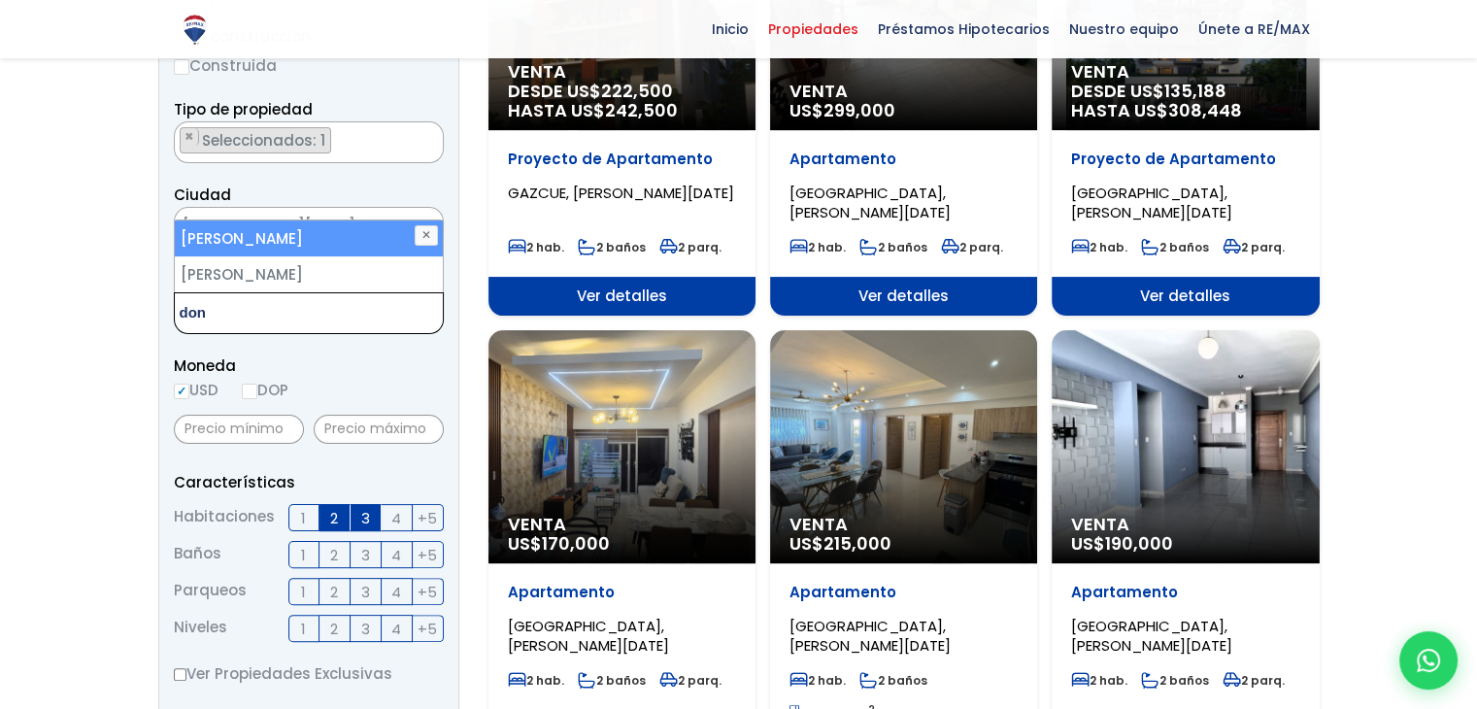
type textarea "don"
click at [374, 321] on span "don" at bounding box center [309, 313] width 270 height 42
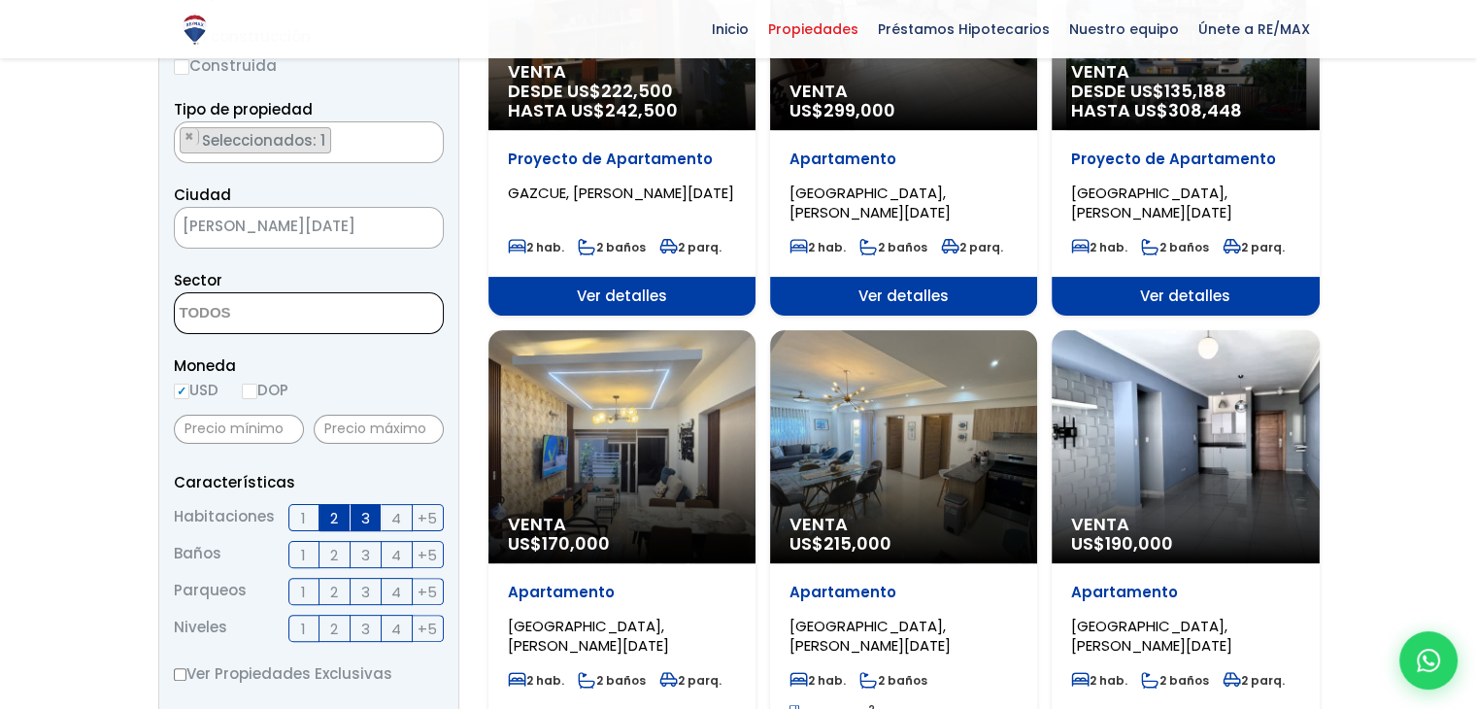
click at [378, 321] on span at bounding box center [309, 313] width 270 height 42
click at [337, 522] on span "2" at bounding box center [334, 518] width 8 height 24
click at [0, 0] on input "2" at bounding box center [0, 0] width 0 height 0
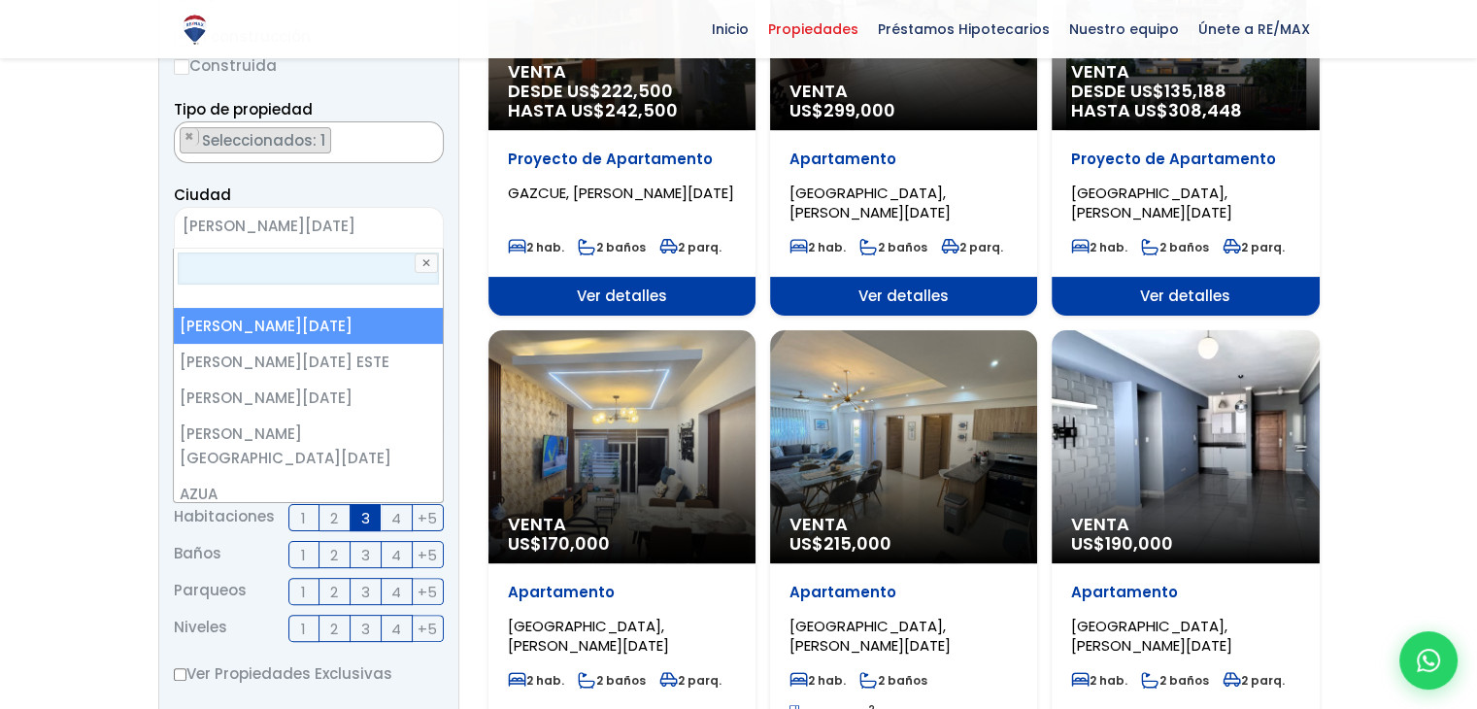
click at [390, 226] on span "[PERSON_NAME][DATE]" at bounding box center [285, 226] width 220 height 27
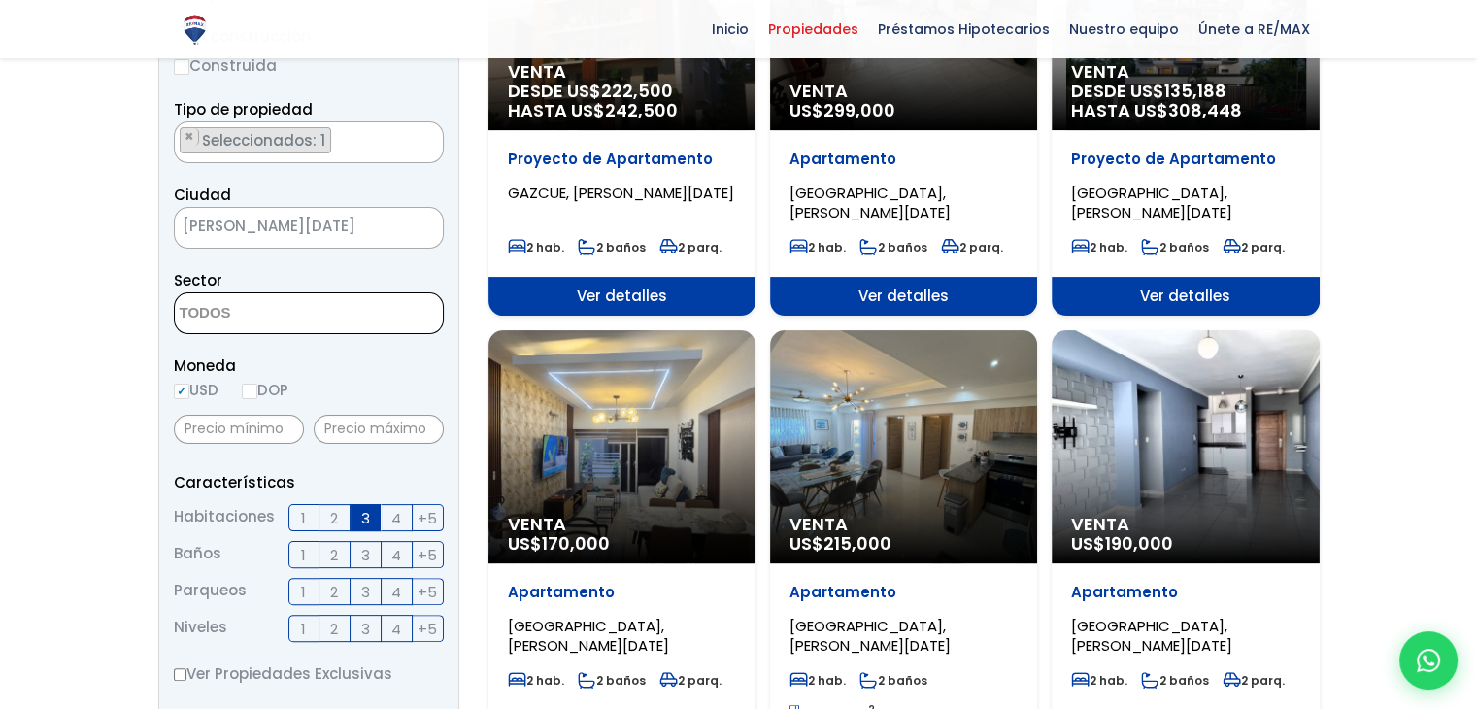
click at [383, 320] on span at bounding box center [309, 313] width 270 height 42
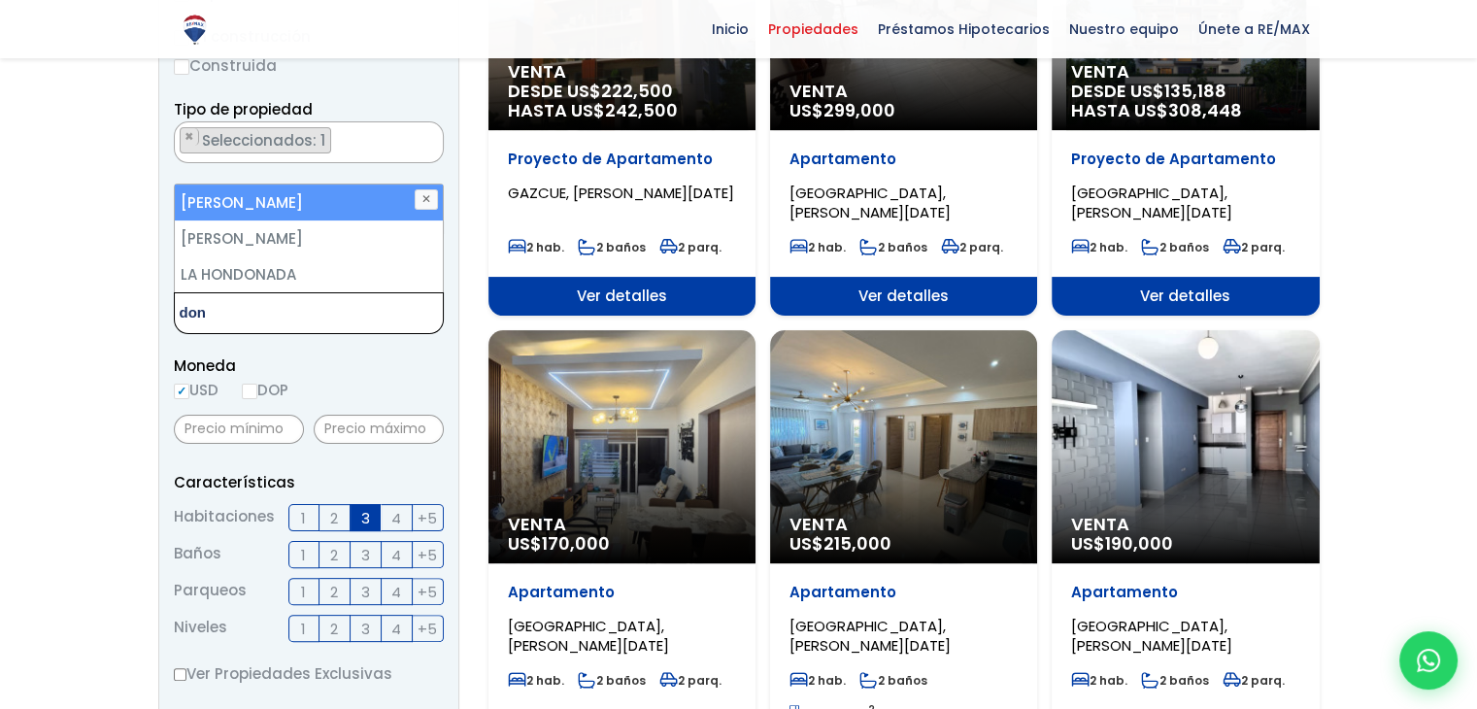
type textarea "don"
click at [268, 207] on li "[PERSON_NAME]" at bounding box center [309, 203] width 268 height 36
select select "29"
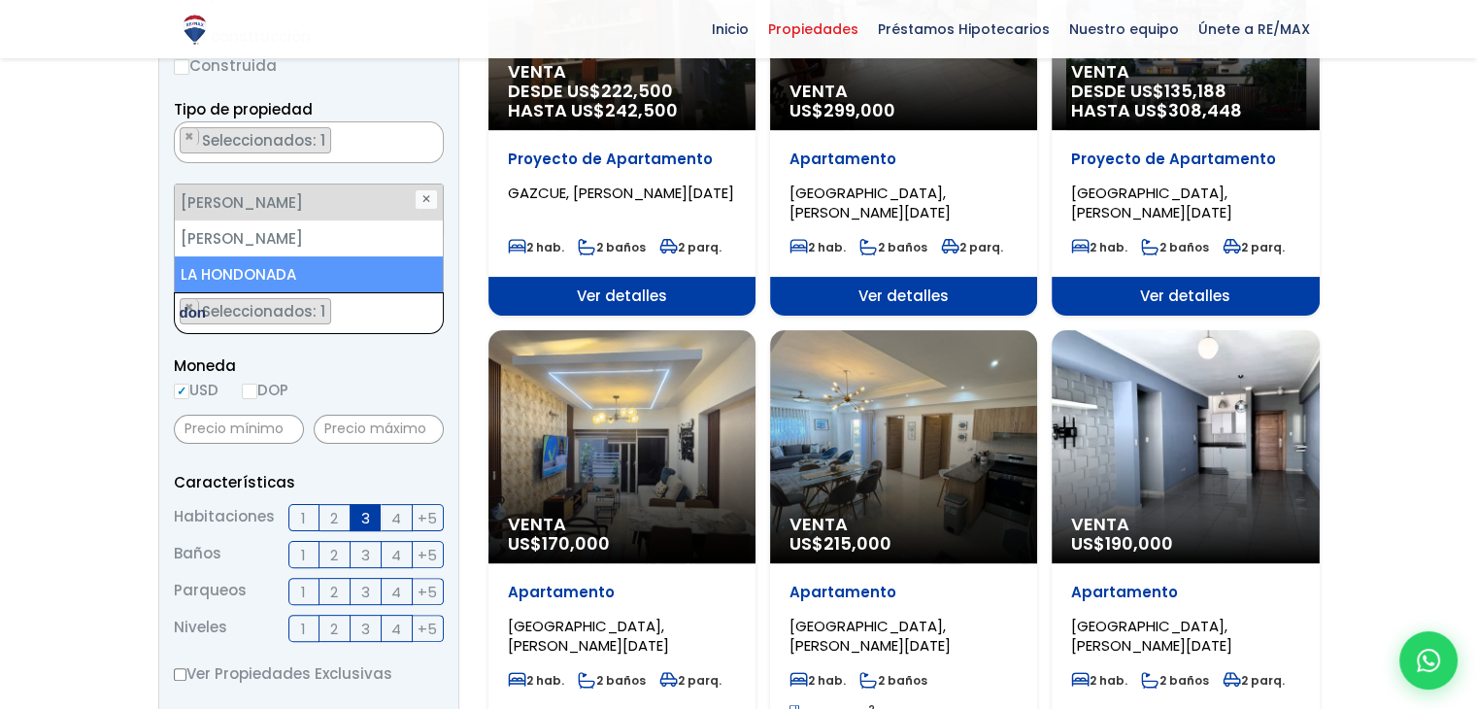
click at [306, 319] on span "Seleccionados: 1" at bounding box center [265, 311] width 130 height 20
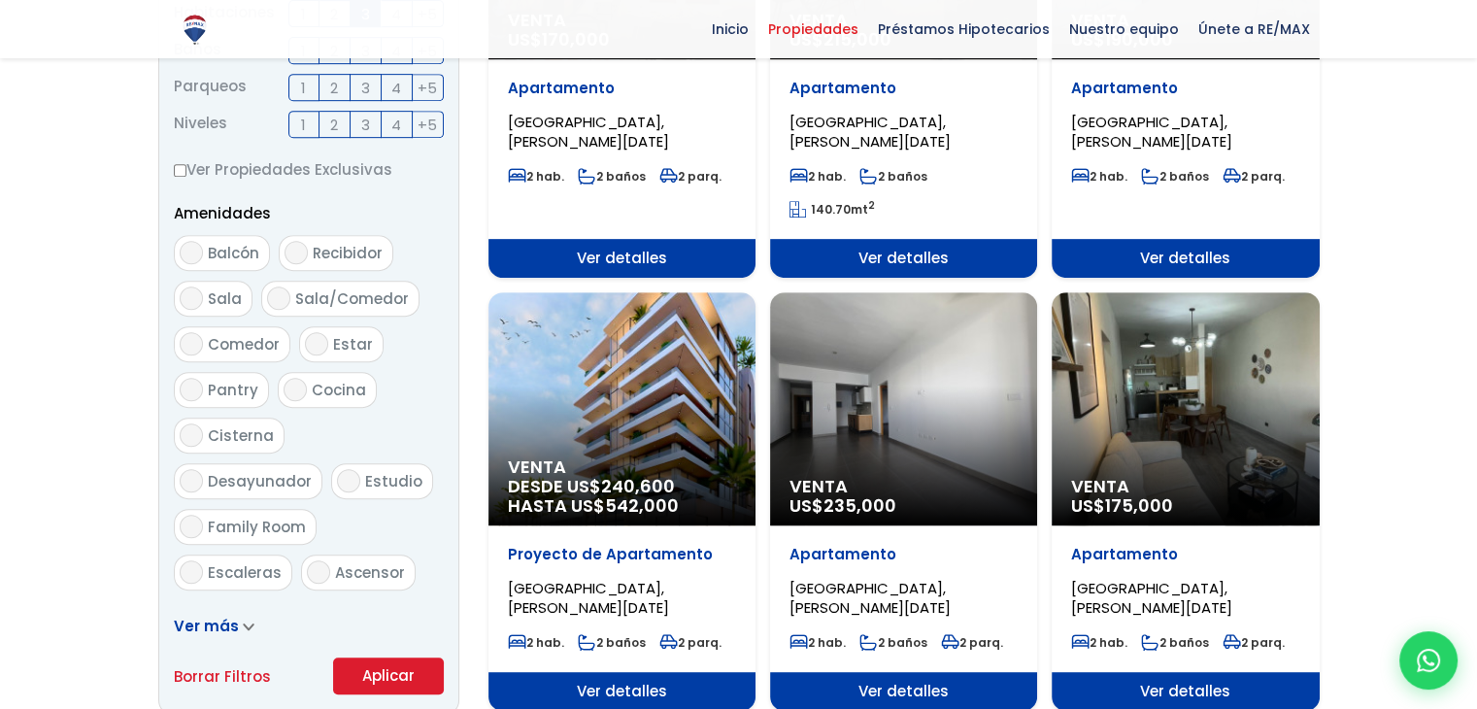
scroll to position [887, 0]
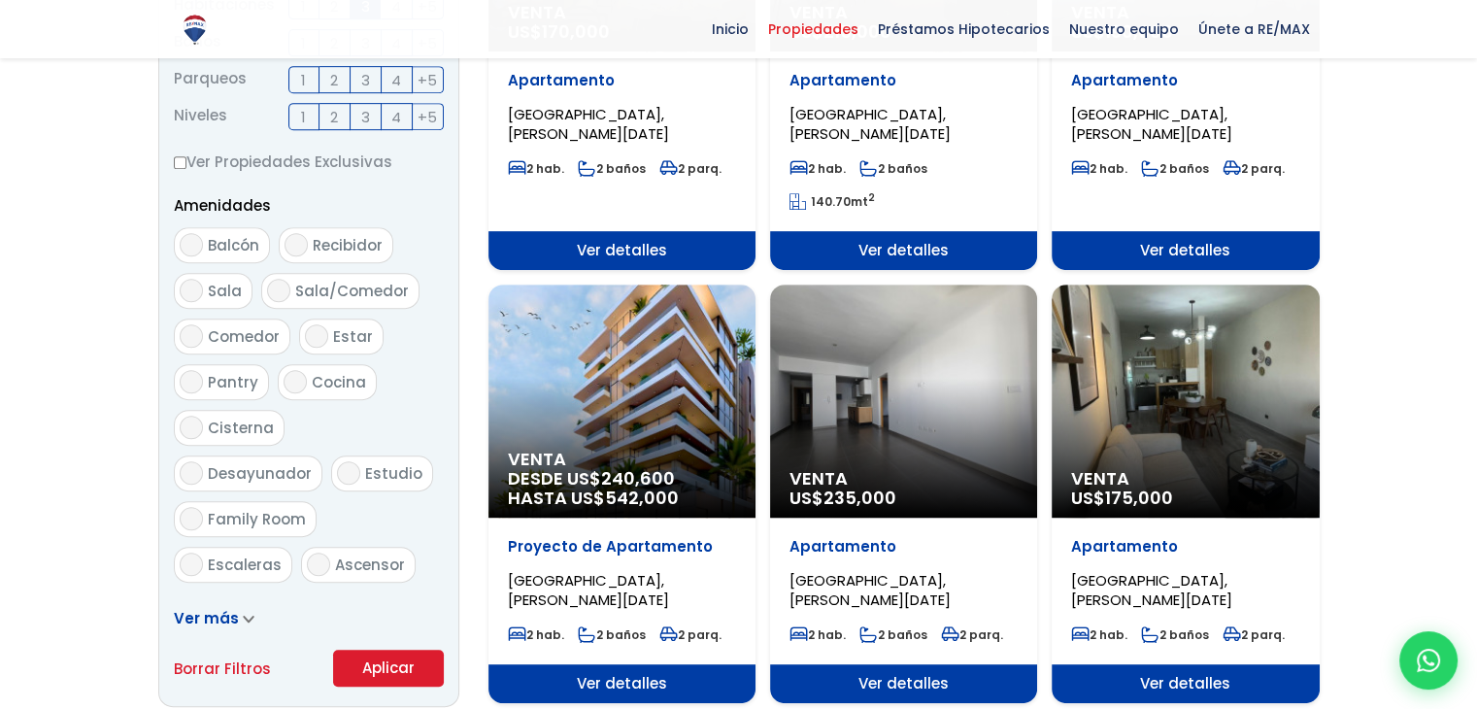
click at [398, 665] on button "Aplicar" at bounding box center [388, 668] width 111 height 37
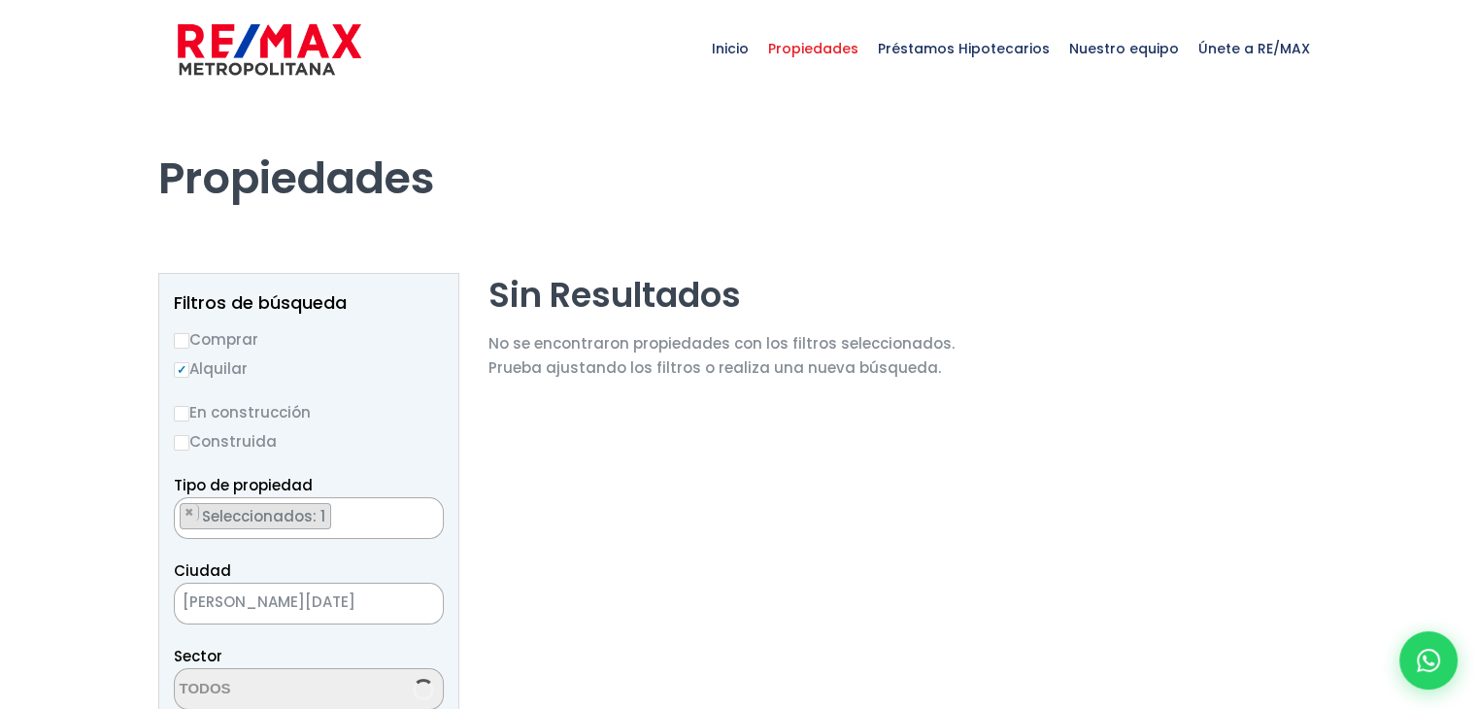
select select "29"
